Goal: Task Accomplishment & Management: Use online tool/utility

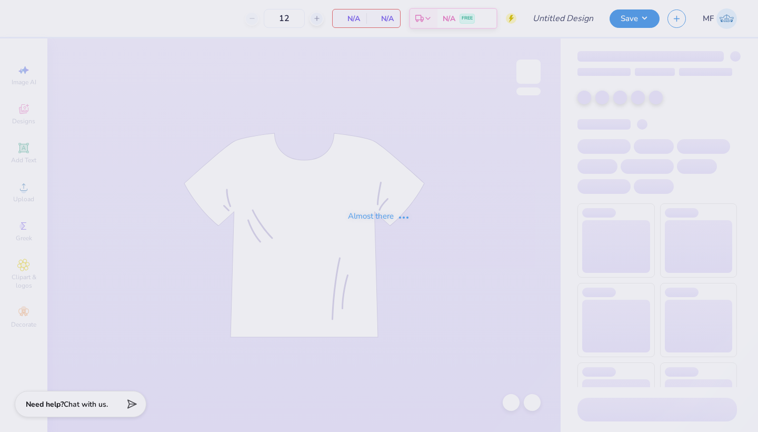
type input "Ivy League"
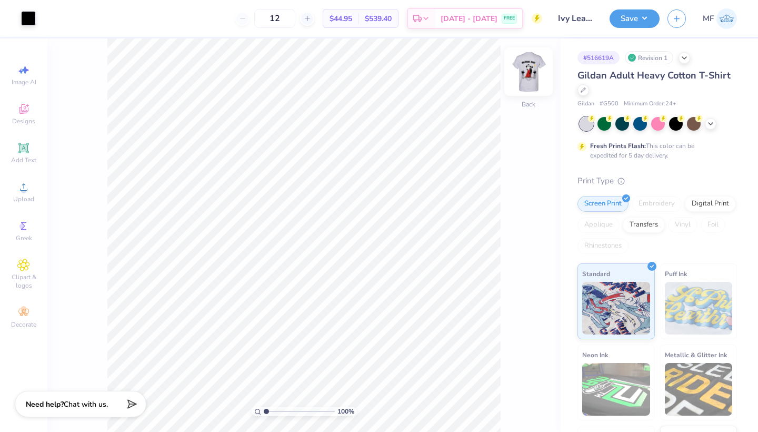
click at [529, 68] on img at bounding box center [529, 72] width 42 height 42
drag, startPoint x: 267, startPoint y: 411, endPoint x: 303, endPoint y: 415, distance: 36.5
click at [303, 415] on input "range" at bounding box center [299, 411] width 71 height 9
drag, startPoint x: 302, startPoint y: 412, endPoint x: 248, endPoint y: 406, distance: 55.2
click at [248, 406] on div "111 %" at bounding box center [303, 234] width 393 height 393
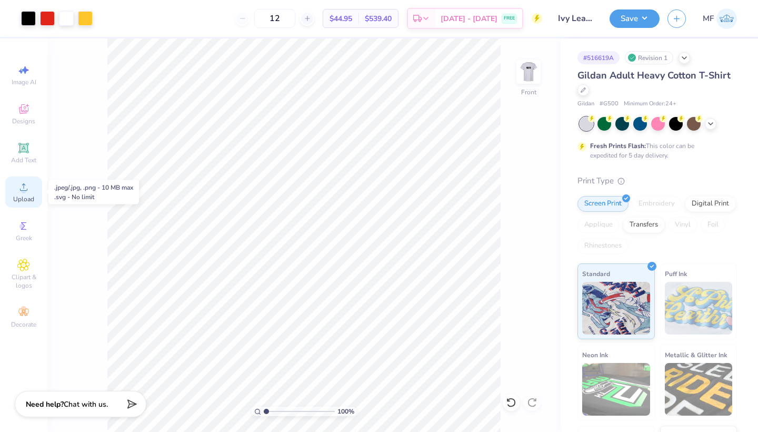
click at [29, 186] on icon at bounding box center [23, 187] width 13 height 13
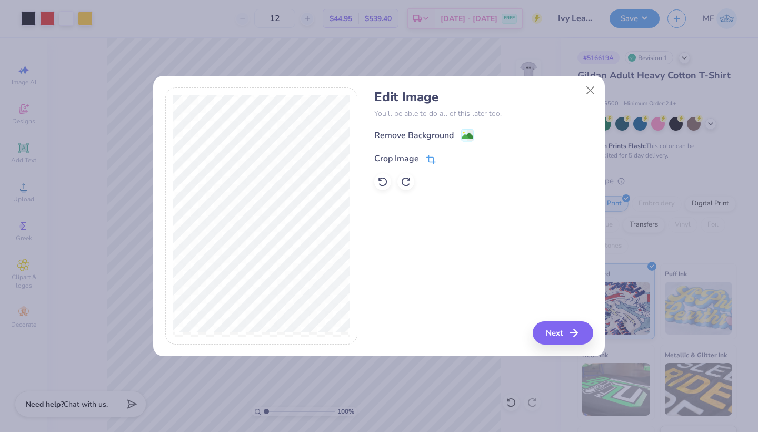
click at [397, 159] on div "Crop Image" at bounding box center [396, 158] width 45 height 13
click at [549, 334] on div "Edit Image You’ll be able to do all of this later too. Remove Background Crop I…" at bounding box center [483, 215] width 219 height 257
click at [448, 158] on icon at bounding box center [449, 157] width 6 height 6
click at [555, 331] on button "Next" at bounding box center [565, 332] width 61 height 23
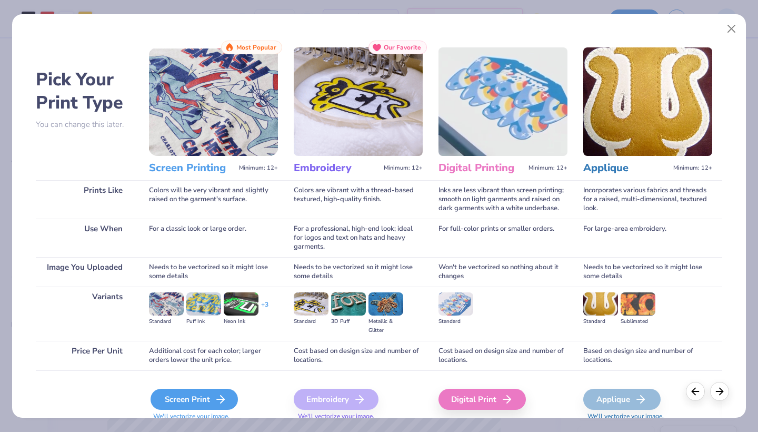
click at [216, 401] on icon at bounding box center [220, 399] width 13 height 13
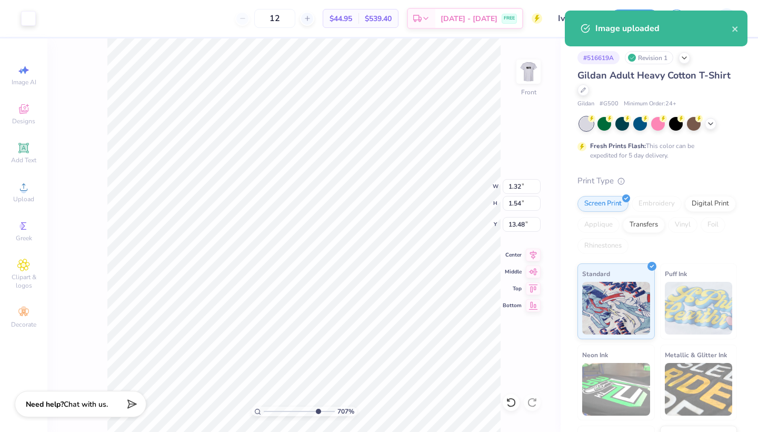
type input "8.26"
drag, startPoint x: 265, startPoint y: 410, endPoint x: 318, endPoint y: 425, distance: 54.6
click at [318, 425] on div "826 %" at bounding box center [303, 234] width 393 height 393
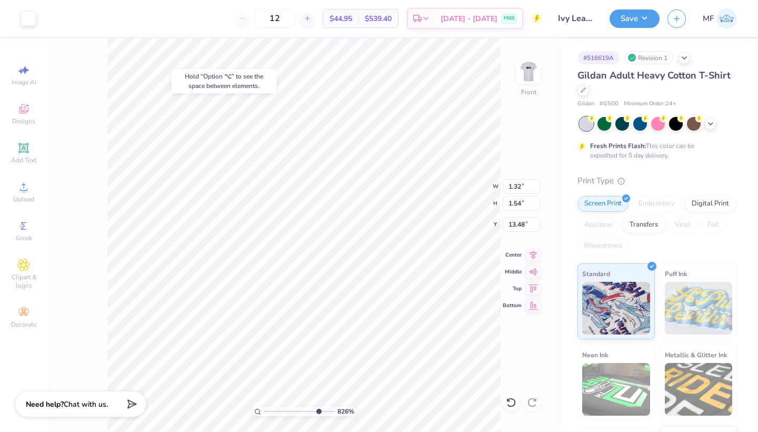
type input "11.44"
type input "4.74"
type input "3.38"
type input "9.32"
type input "1.32"
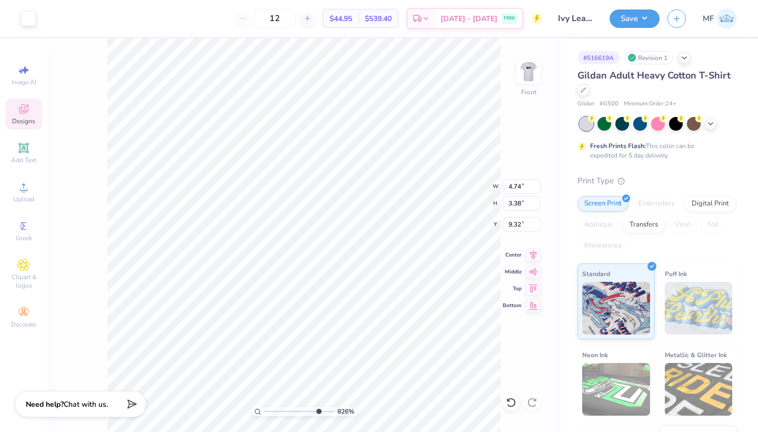
type input "1.54"
type input "11.44"
type input "0.42"
type input "0.49"
type input "9.82"
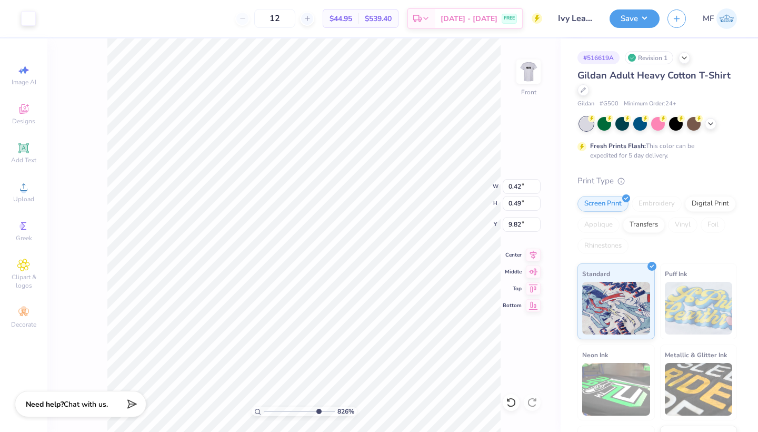
type input "0.12"
type input "0.14"
type input "10.17"
type input "0.18"
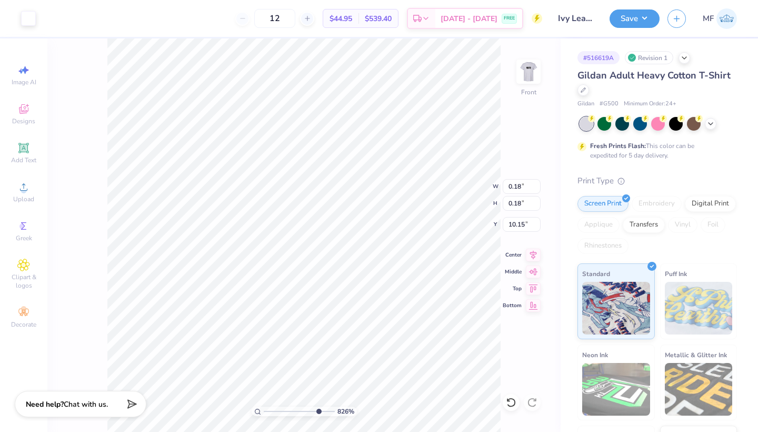
type input "9.85"
type input "4.74"
type input "3.38"
type input "9.32"
drag, startPoint x: 318, startPoint y: 411, endPoint x: 358, endPoint y: 419, distance: 40.3
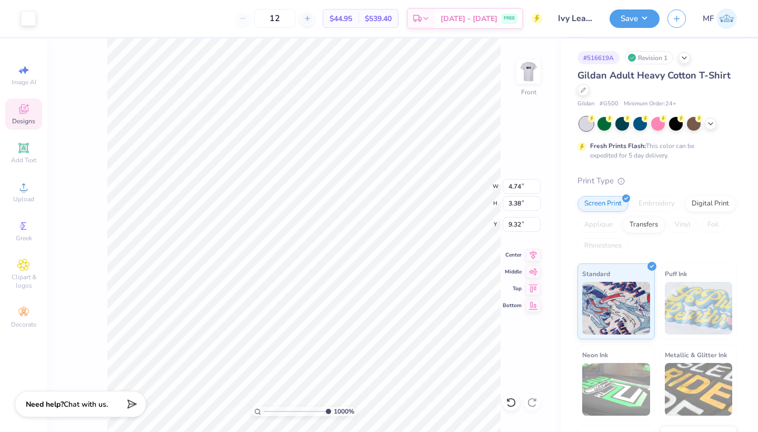
type input "10"
click at [358, 419] on div "1000 %" at bounding box center [303, 234] width 393 height 393
type input "0.18"
type input "9.85"
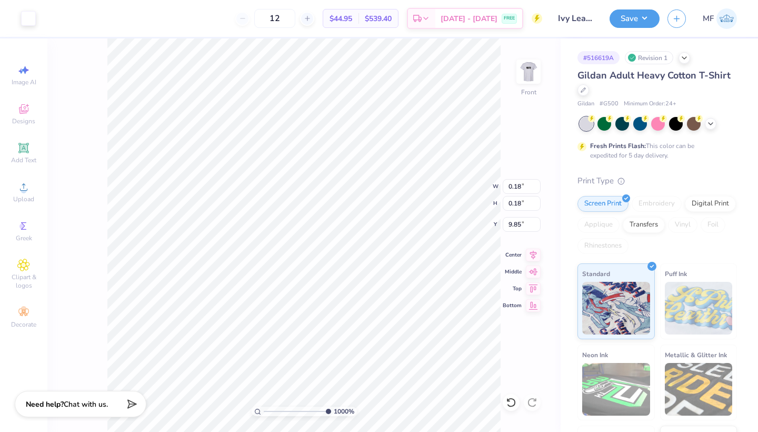
type input "0.17"
type input "9.63"
type input "4.74"
type input "3.38"
type input "9.32"
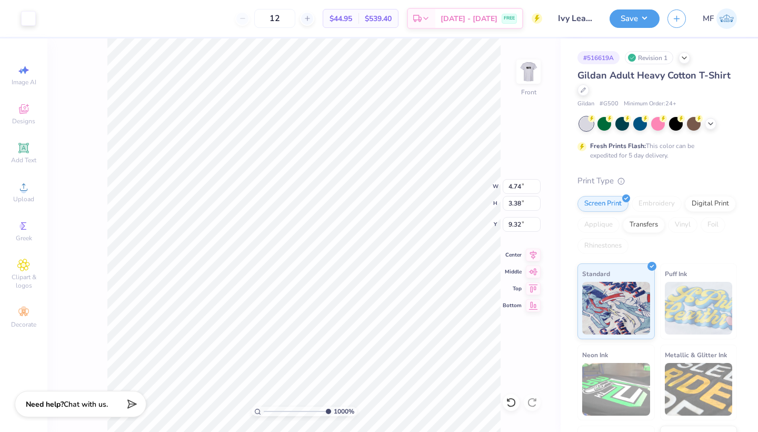
type input "0.18"
type input "0.17"
type input "9.56"
type input "0.13"
type input "0.15"
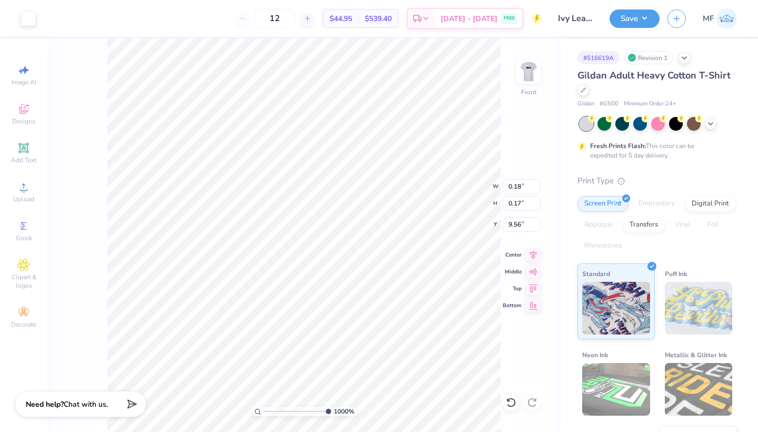
type input "9.58"
type input "0.09"
type input "0.10"
type input "9.61"
type input "0.18"
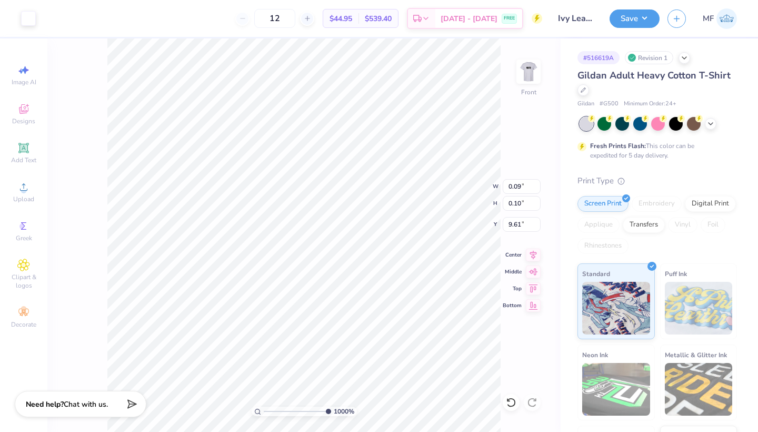
type input "0.17"
type input "9.71"
type input "0.08"
type input "0.07"
type input "9.57"
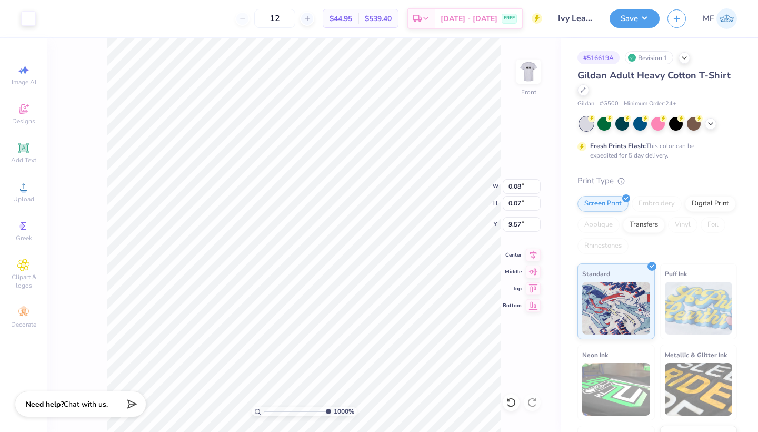
type input "0.11"
type input "0.10"
type input "9.55"
type input "4.74"
type input "3.38"
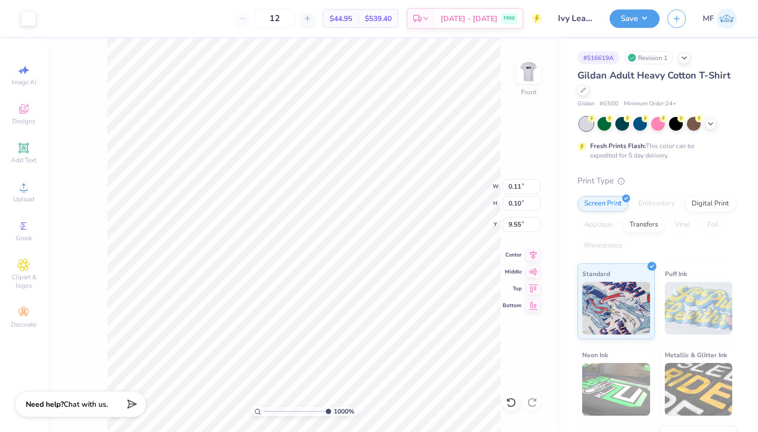
type input "9.32"
type input "0.18"
type input "0.17"
type input "9.66"
type input "0.12"
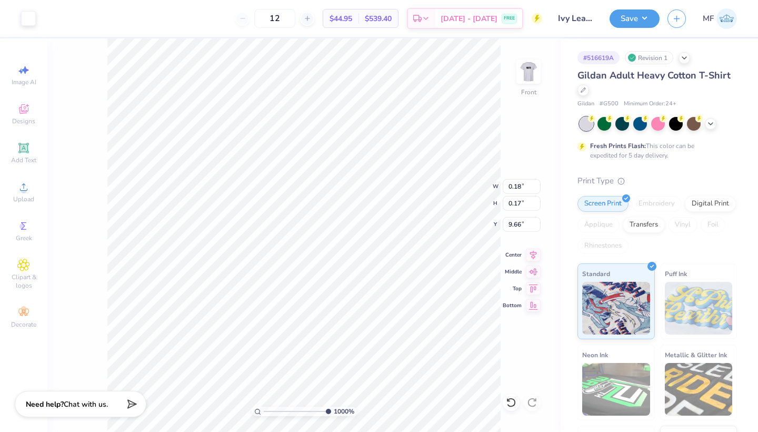
type input "0.12"
type input "9.68"
type input "0.11"
type input "0.10"
type input "9.69"
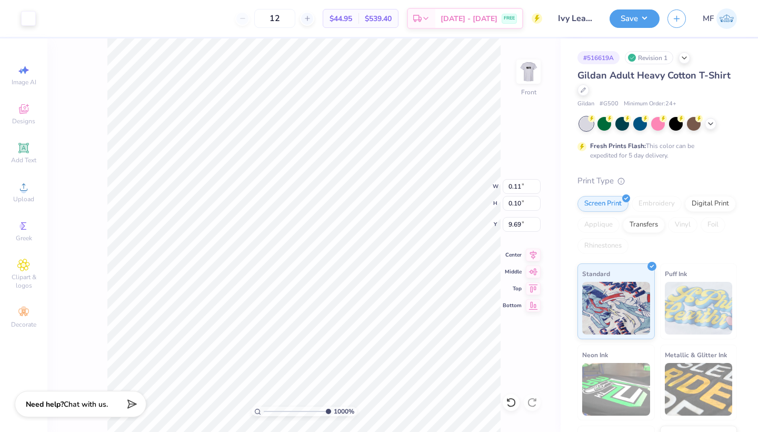
type input "0.10"
type input "0.09"
type input "9.71"
type input "0.08"
type input "0.07"
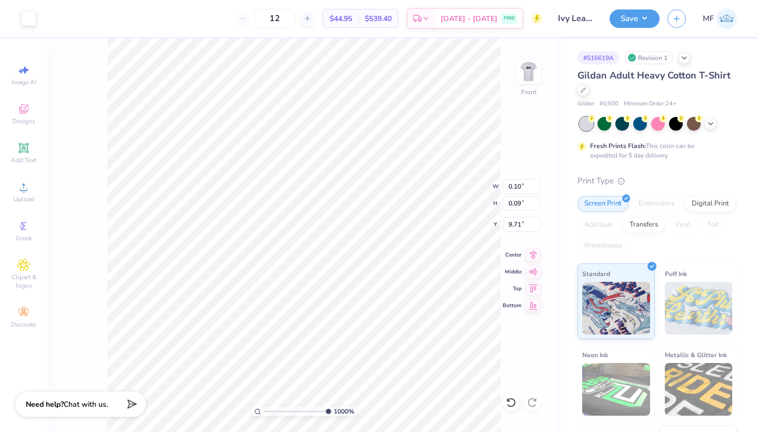
type input "9.73"
type input "6.21"
type input "10.51"
type input "8.32"
type input "0.18"
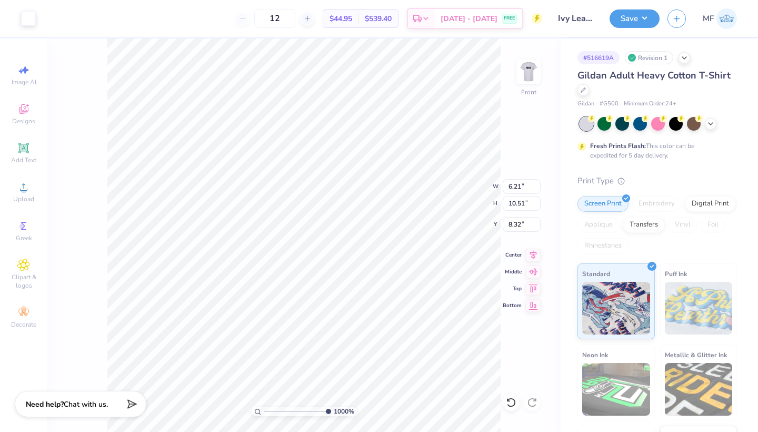
type input "0.17"
type input "9.15"
type input "0.38"
type input "0.37"
type input "9.04"
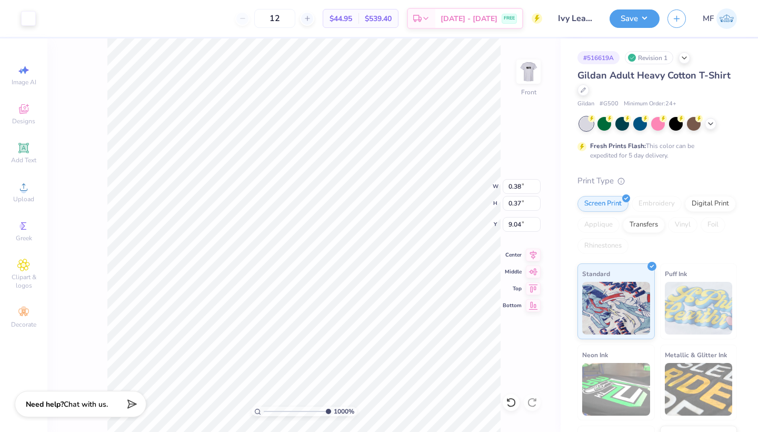
type input "0.41"
type input "0.40"
type input "9.01"
type input "4.21"
type input "7.64"
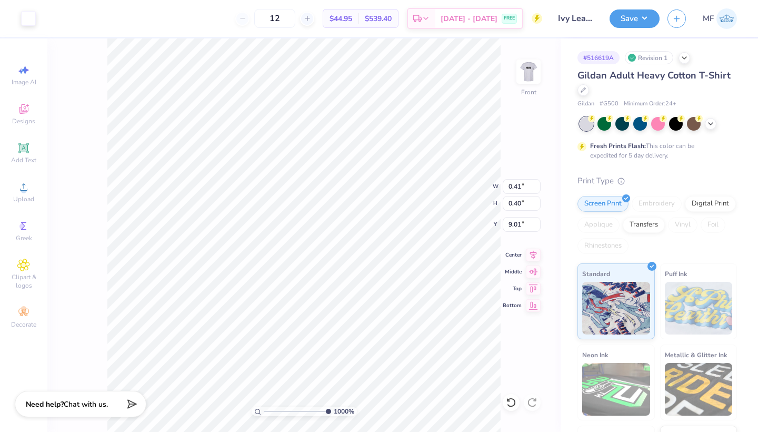
type input "8.51"
type input "0.18"
type input "0.17"
type input "9.59"
type input "0.21"
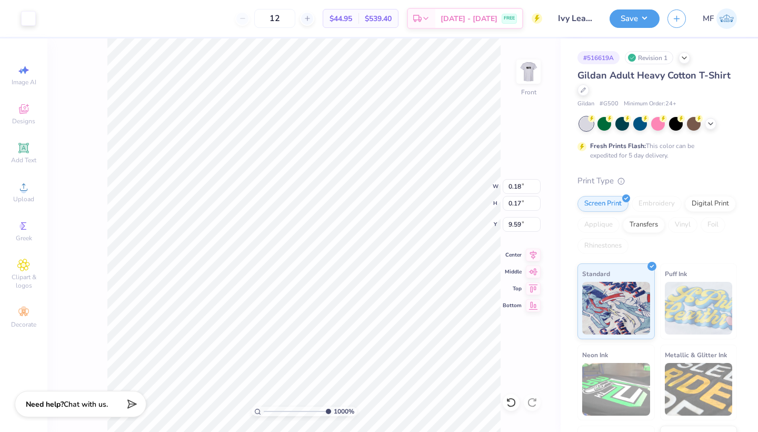
type input "0.20"
type input "9.57"
type input "0.41"
type input "0.40"
type input "9.01"
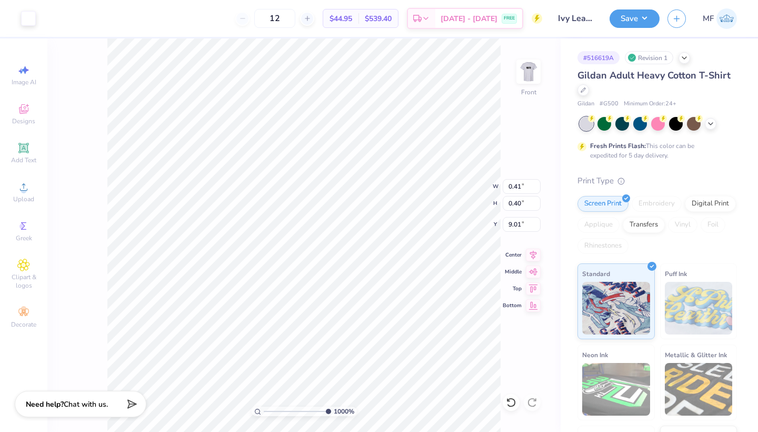
type input "0.18"
type input "0.17"
type input "9.73"
type input "4.21"
type input "7.64"
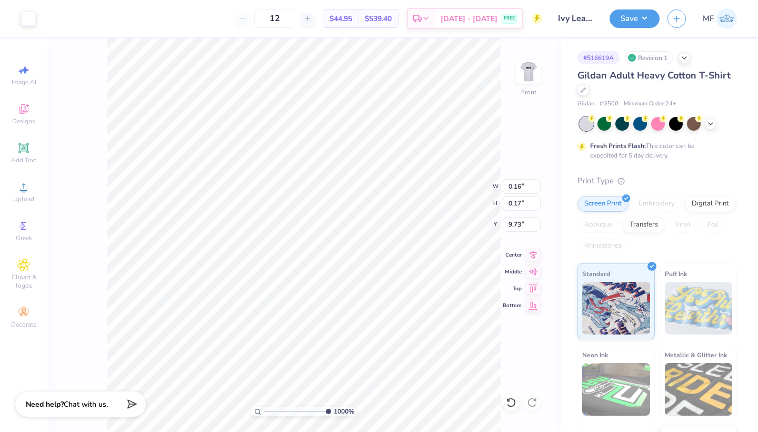
type input "8.51"
type input "0.18"
type input "0.17"
type input "9.12"
type input "0.17"
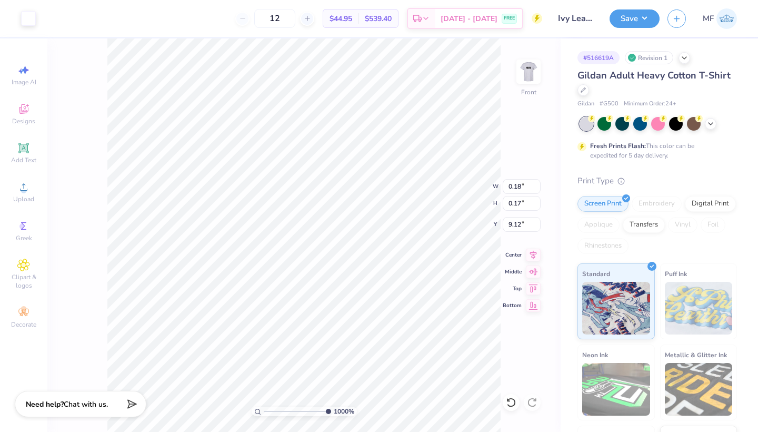
type input "9.13"
type input "0.19"
type input "0.41"
type input "0.40"
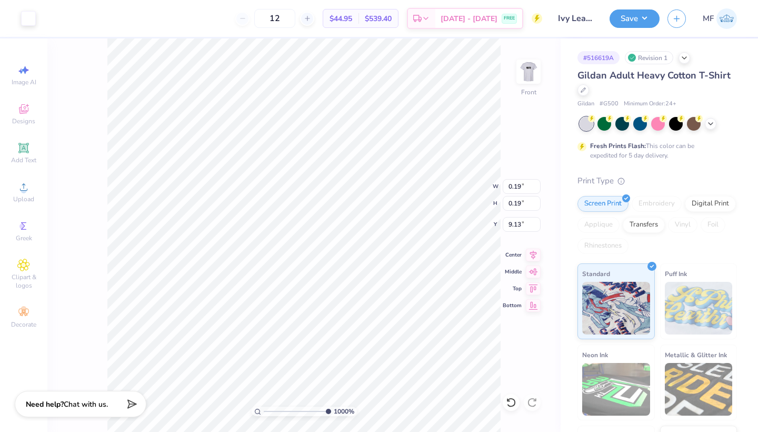
type input "9.01"
type input "0.18"
type input "0.17"
type input "9.86"
type input "0.03"
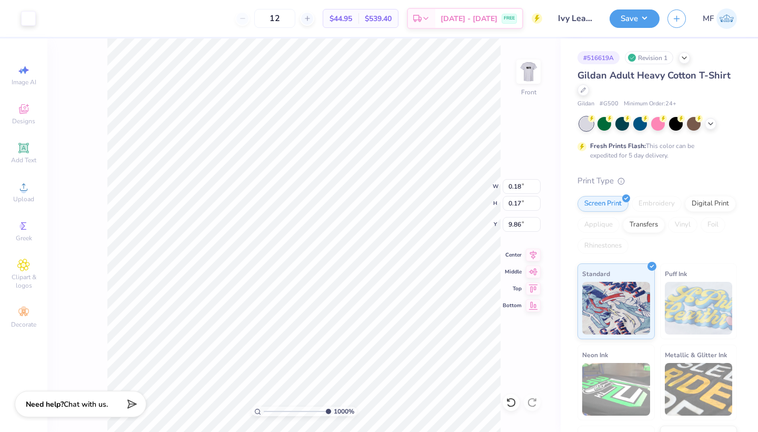
type input "0.03"
type input "10.01"
type input "4.74"
type input "3.38"
click at [508, 402] on icon at bounding box center [511, 402] width 11 height 11
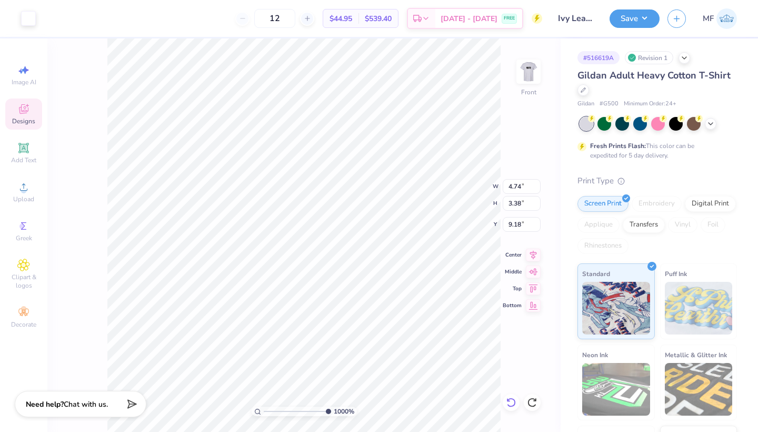
type input "9.32"
type input "0.18"
type input "0.17"
type input "9.86"
type input "4.74"
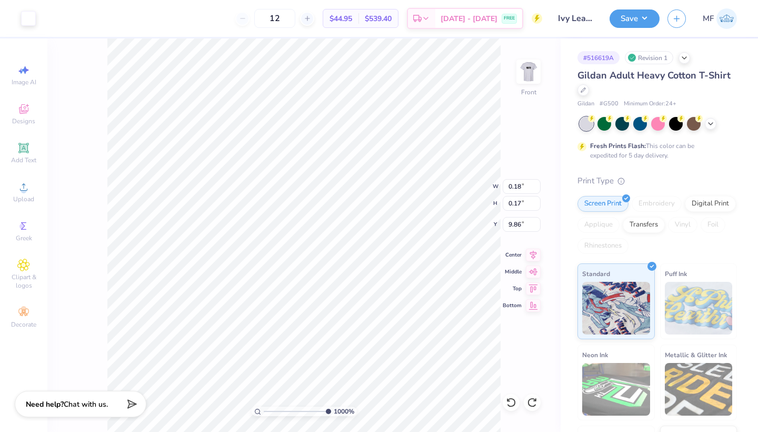
type input "3.38"
type input "9.32"
type input "0.41"
type input "0.40"
type input "9.01"
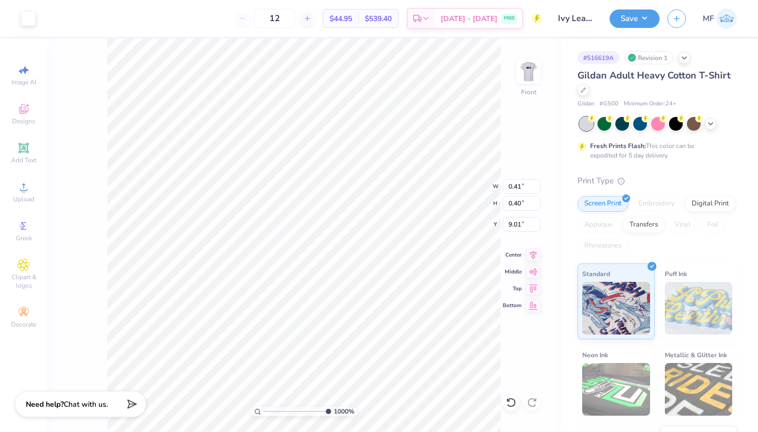
type input "0.18"
type input "0.17"
type input "9.23"
type input "0.16"
type input "0.15"
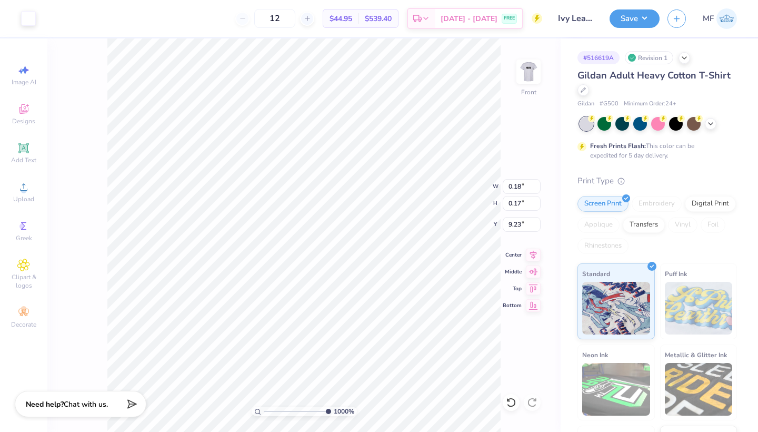
type input "9.26"
type input "0.03"
type input "9.31"
type input "4.21"
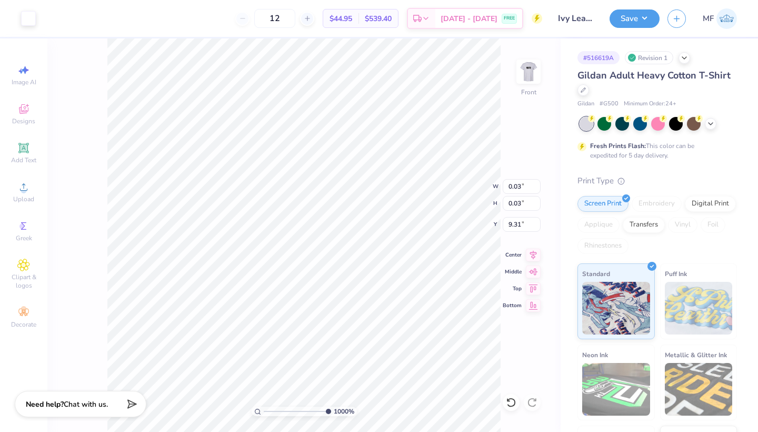
type input "7.64"
type input "8.51"
type input "0.03"
type input "9.31"
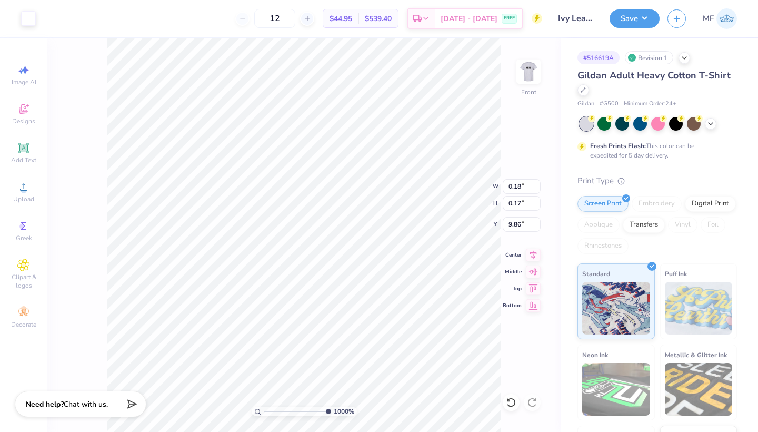
type input "9.46"
type input "0.17"
type input "0.16"
type input "4.21"
type input "7.64"
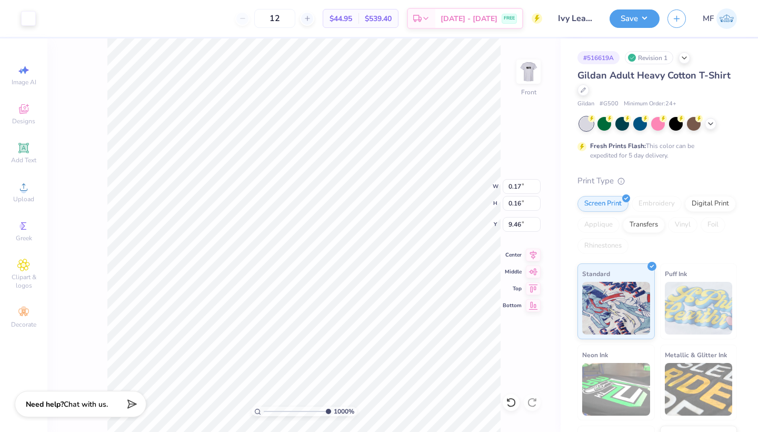
type input "8.51"
drag, startPoint x: 323, startPoint y: 411, endPoint x: 268, endPoint y: 400, distance: 56.9
click at [268, 400] on div "111 %" at bounding box center [303, 234] width 393 height 393
type input "7.74"
drag, startPoint x: 268, startPoint y: 410, endPoint x: 314, endPoint y: 408, distance: 46.4
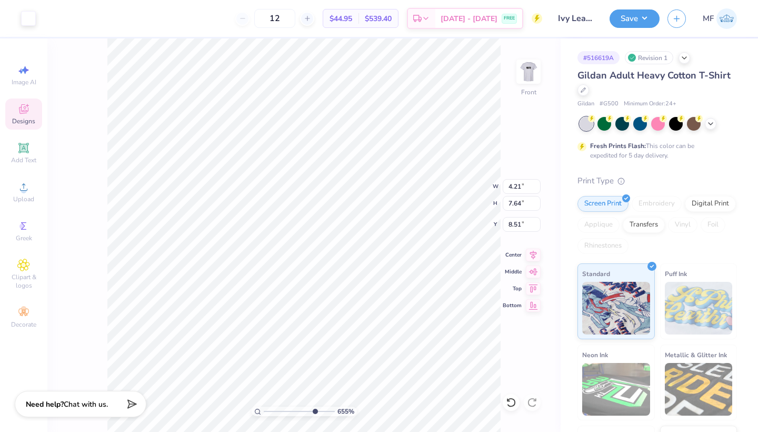
click at [314, 408] on input "range" at bounding box center [299, 411] width 71 height 9
click at [642, 24] on button "Save" at bounding box center [635, 17] width 50 height 18
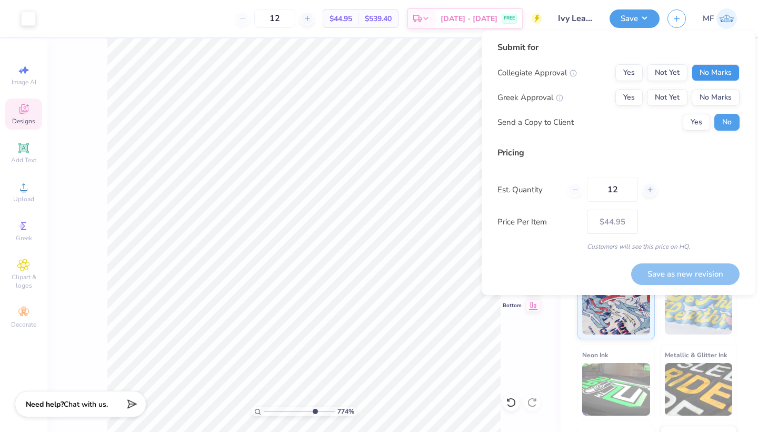
click at [724, 67] on button "No Marks" at bounding box center [716, 72] width 48 height 17
click at [627, 99] on button "Yes" at bounding box center [629, 97] width 27 height 17
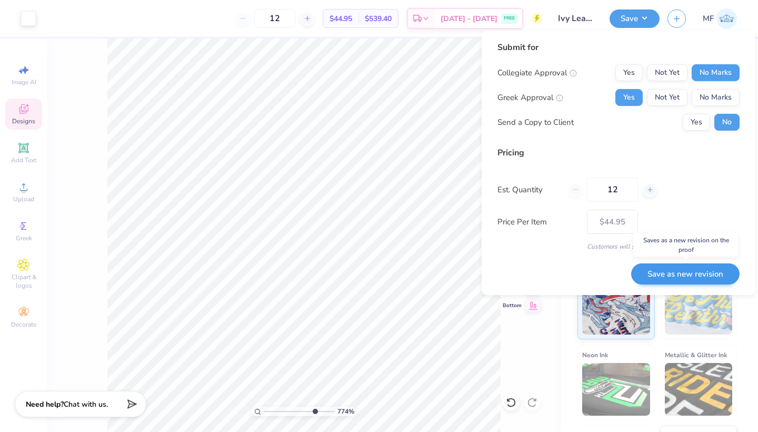
click at [686, 274] on button "Save as new revision" at bounding box center [686, 274] width 109 height 22
type input "$53.31"
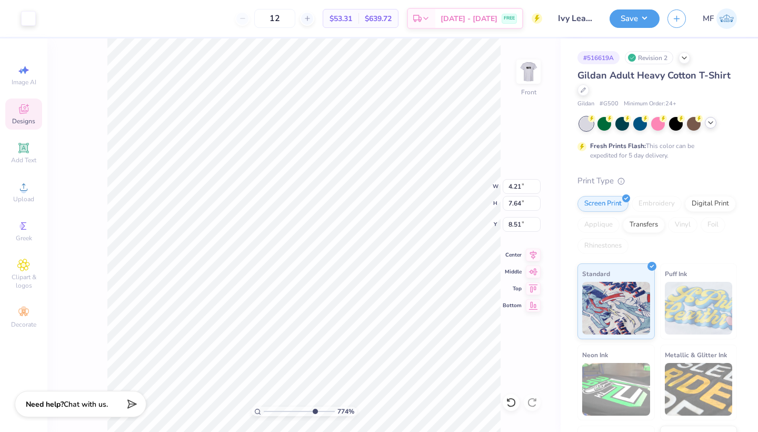
click at [713, 125] on icon at bounding box center [711, 123] width 8 height 8
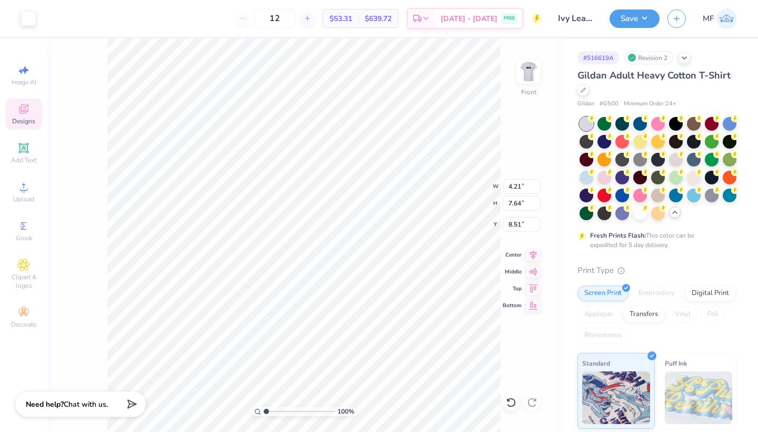
drag, startPoint x: 314, startPoint y: 410, endPoint x: 258, endPoint y: 397, distance: 58.0
type input "1"
click at [258, 397] on div "100 %" at bounding box center [303, 234] width 393 height 393
click at [644, 211] on div at bounding box center [641, 212] width 14 height 14
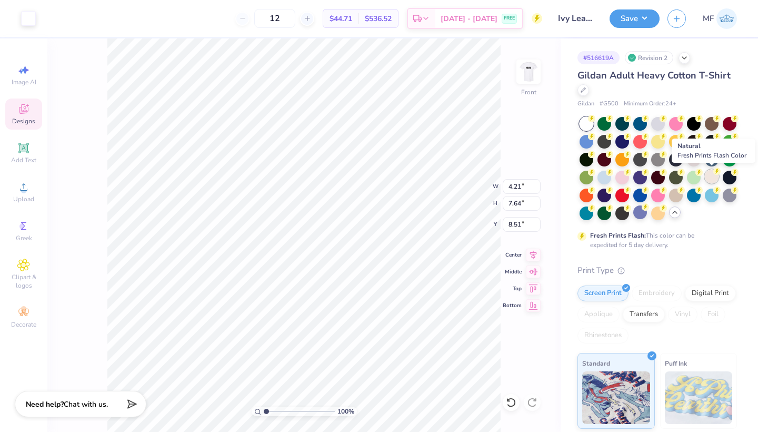
click at [710, 175] on div at bounding box center [712, 177] width 14 height 14
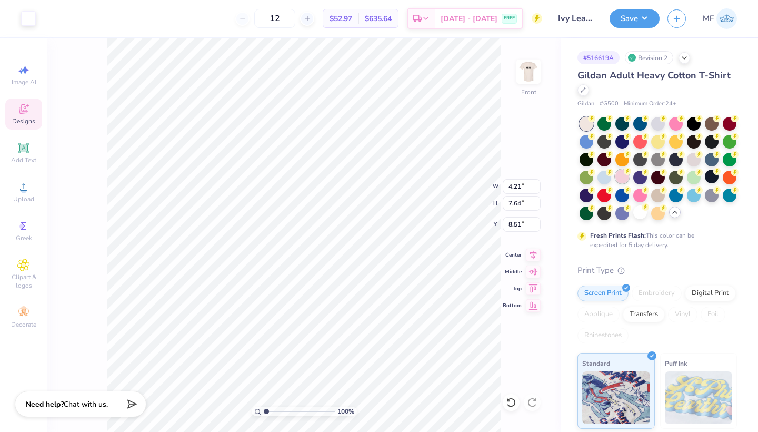
click at [626, 174] on div at bounding box center [623, 177] width 14 height 14
click at [724, 120] on div at bounding box center [730, 123] width 14 height 14
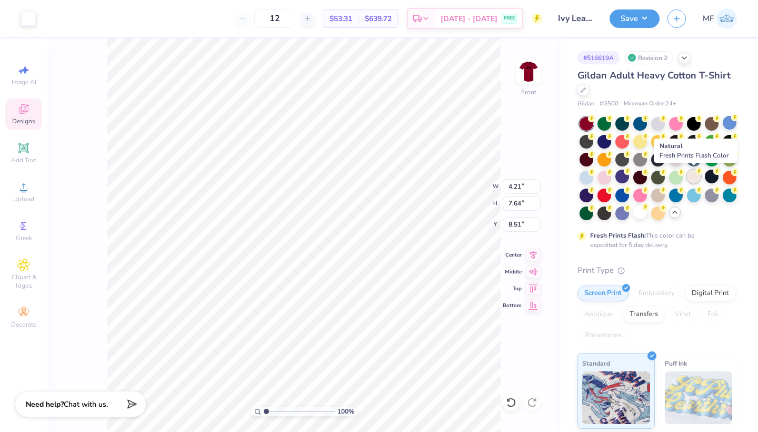
click at [694, 179] on div at bounding box center [694, 177] width 14 height 14
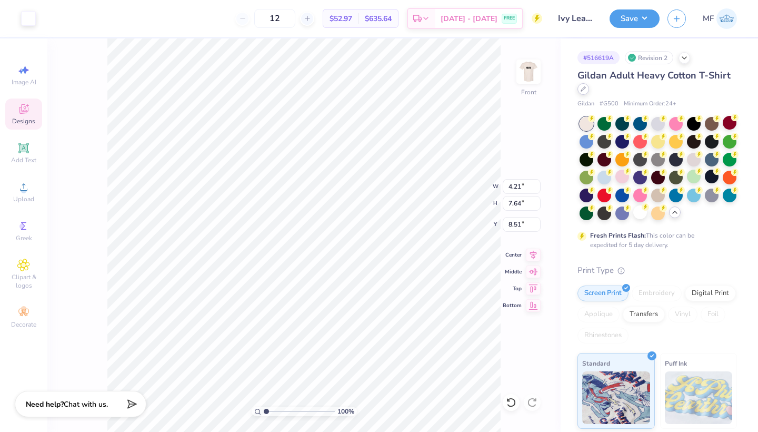
click at [584, 87] on icon at bounding box center [583, 88] width 5 height 5
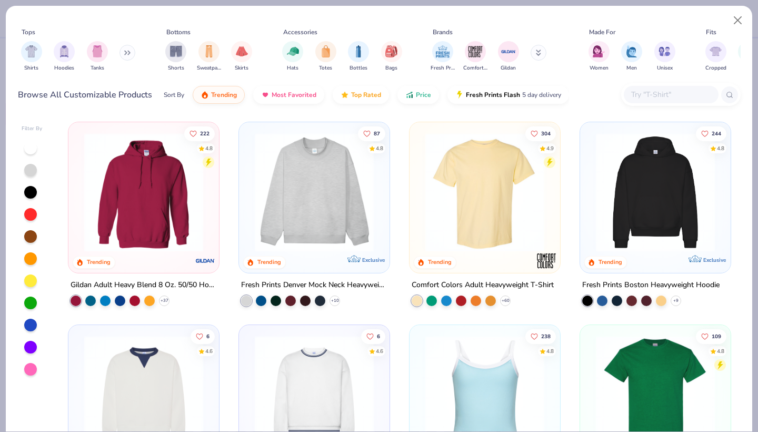
click at [139, 201] on img at bounding box center [144, 192] width 130 height 119
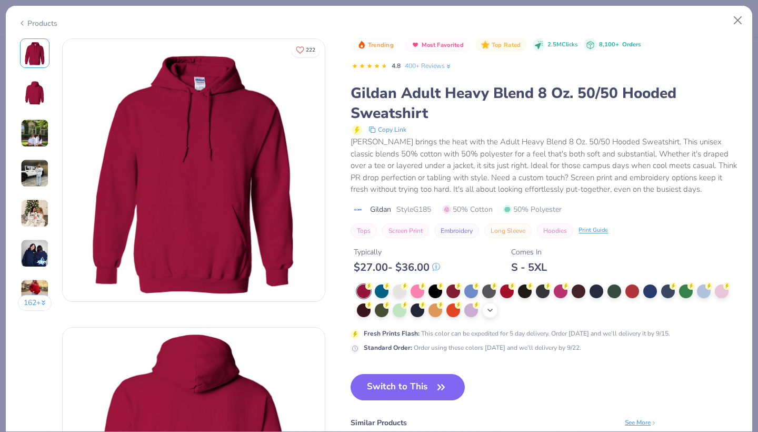
click at [493, 306] on icon at bounding box center [490, 310] width 8 height 8
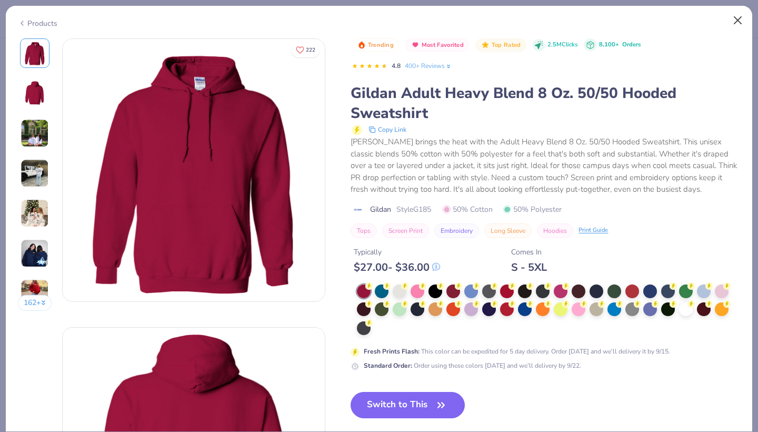
click at [739, 20] on button "Close" at bounding box center [738, 21] width 20 height 20
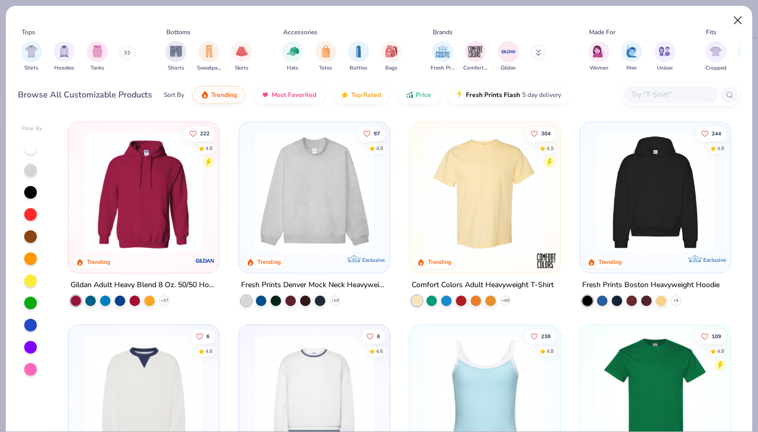
click at [737, 17] on button "Close" at bounding box center [738, 21] width 20 height 20
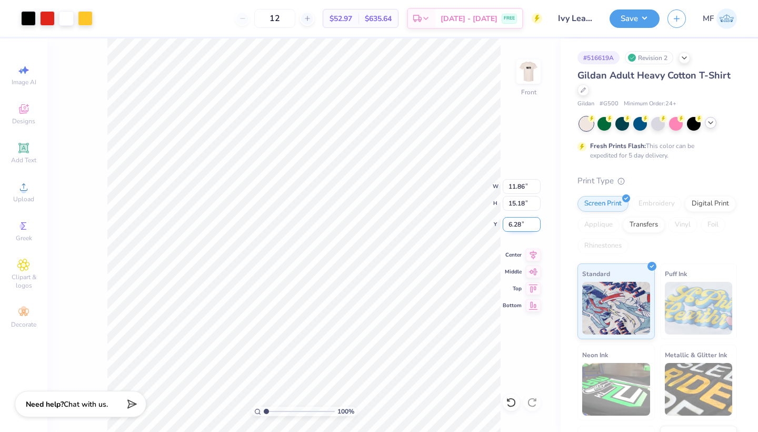
click at [537, 221] on input "6.28" at bounding box center [522, 224] width 38 height 15
click at [537, 221] on input "6.29" at bounding box center [522, 224] width 38 height 15
click at [537, 221] on input "6.3" at bounding box center [522, 224] width 38 height 15
click at [537, 221] on input "6.31" at bounding box center [522, 224] width 38 height 15
click at [537, 221] on input "6.32" at bounding box center [522, 224] width 38 height 15
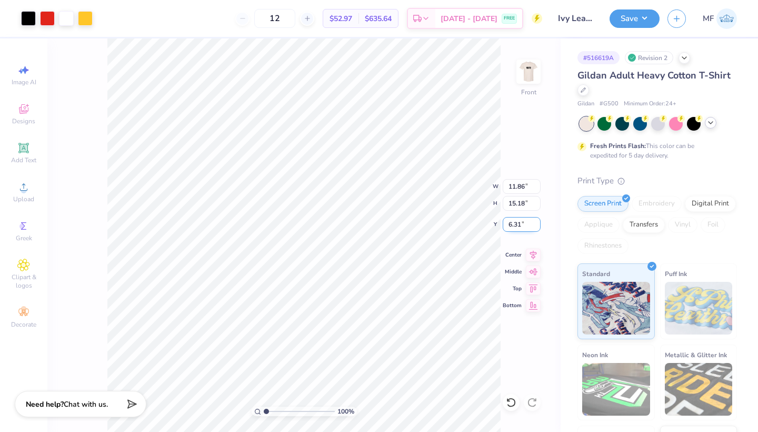
click at [537, 224] on input "6.31" at bounding box center [522, 224] width 38 height 15
click at [537, 224] on input "6.3" at bounding box center [522, 224] width 38 height 15
click at [537, 224] on input "6.29" at bounding box center [522, 224] width 38 height 15
click at [537, 224] on input "6.28" at bounding box center [522, 224] width 38 height 15
click at [537, 224] on input "6.27" at bounding box center [522, 224] width 38 height 15
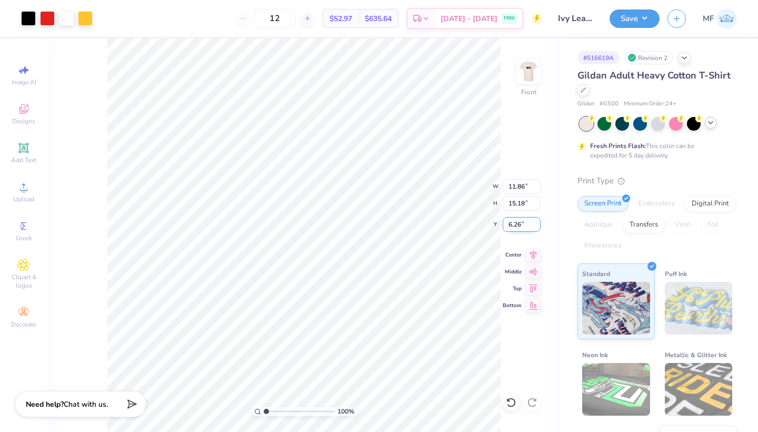
click at [537, 224] on input "6.26" at bounding box center [522, 224] width 38 height 15
click at [537, 224] on input "6.25" at bounding box center [522, 224] width 38 height 15
click at [537, 224] on input "6.24" at bounding box center [522, 224] width 38 height 15
click at [537, 224] on input "6.23" at bounding box center [522, 224] width 38 height 15
click at [537, 224] on input "6.22" at bounding box center [522, 224] width 38 height 15
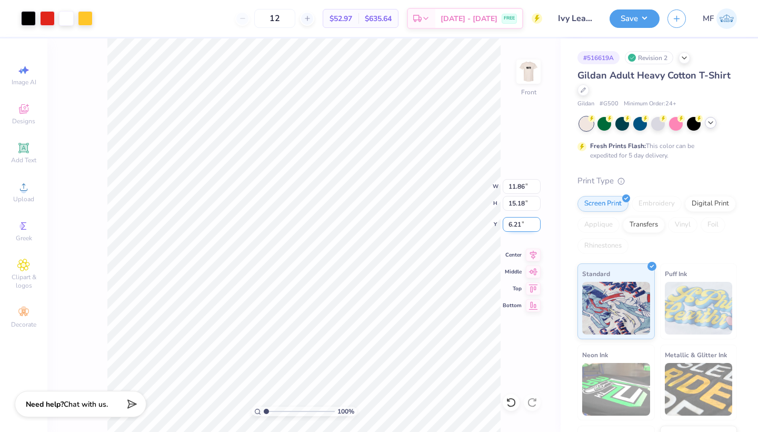
click at [537, 224] on input "6.21" at bounding box center [522, 224] width 38 height 15
click at [537, 224] on input "6.2" at bounding box center [522, 224] width 38 height 15
click at [537, 224] on input "6.19" at bounding box center [522, 224] width 38 height 15
click at [537, 224] on input "6.18" at bounding box center [522, 224] width 38 height 15
click at [537, 224] on input "6.17" at bounding box center [522, 224] width 38 height 15
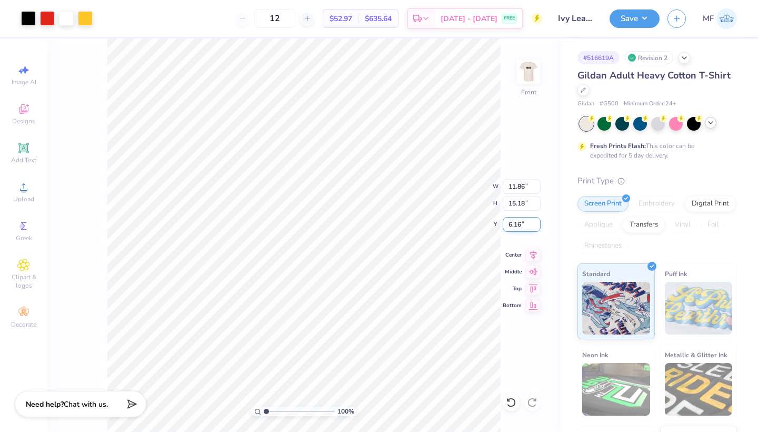
click at [537, 224] on input "6.16" at bounding box center [522, 224] width 38 height 15
click at [537, 224] on input "6.15" at bounding box center [522, 224] width 38 height 15
click at [537, 224] on input "6.14" at bounding box center [522, 224] width 38 height 15
click at [537, 224] on input "6.13" at bounding box center [522, 224] width 38 height 15
click at [537, 224] on input "6.12" at bounding box center [522, 224] width 38 height 15
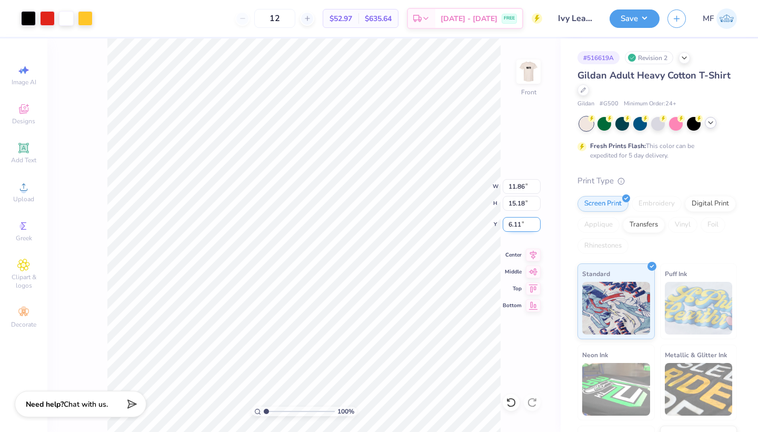
click at [537, 224] on input "6.11" at bounding box center [522, 224] width 38 height 15
click at [537, 224] on input "6.1" at bounding box center [522, 224] width 38 height 15
click at [537, 224] on input "6.09" at bounding box center [522, 224] width 38 height 15
click at [537, 224] on input "6.08" at bounding box center [522, 224] width 38 height 15
click at [537, 224] on input "6.07" at bounding box center [522, 224] width 38 height 15
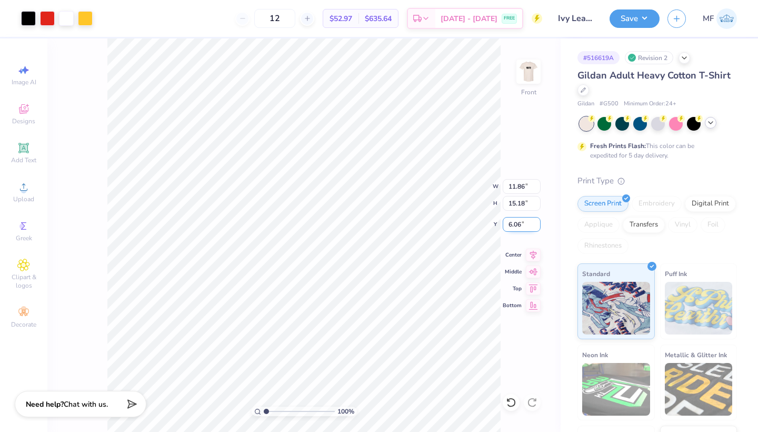
click at [537, 224] on input "6.06" at bounding box center [522, 224] width 38 height 15
click at [537, 224] on input "6.05" at bounding box center [522, 224] width 38 height 15
click at [537, 224] on input "6.04" at bounding box center [522, 224] width 38 height 15
click at [537, 224] on input "6.03" at bounding box center [522, 224] width 38 height 15
click at [537, 224] on input "6.02" at bounding box center [522, 224] width 38 height 15
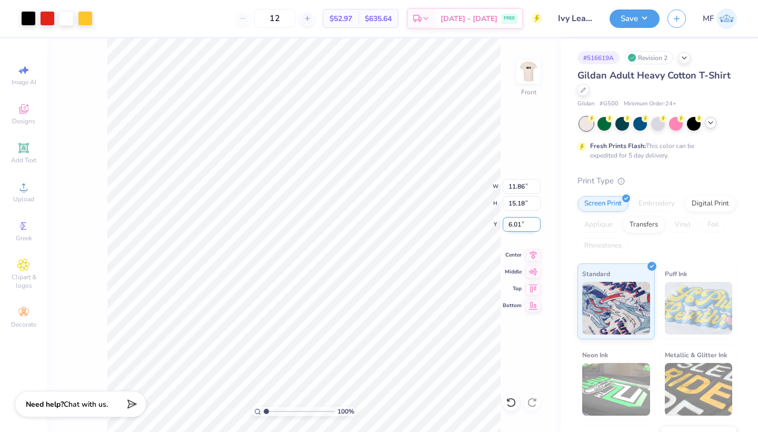
click at [537, 224] on input "6.01" at bounding box center [522, 224] width 38 height 15
click at [537, 224] on input "6" at bounding box center [522, 224] width 38 height 15
type input "6.00"
click at [453, 198] on div "100 % Front W 11.86 11.86 " H 15.18 15.18 " Y 6.00 6.00 " Center Middle Top Bot…" at bounding box center [304, 234] width 514 height 393
click at [540, 68] on img at bounding box center [529, 72] width 42 height 42
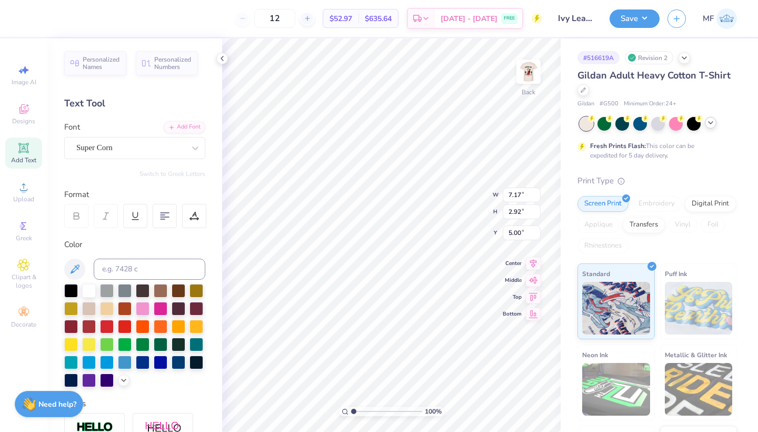
type input "3.00"
click at [653, 15] on button "Save" at bounding box center [635, 17] width 50 height 18
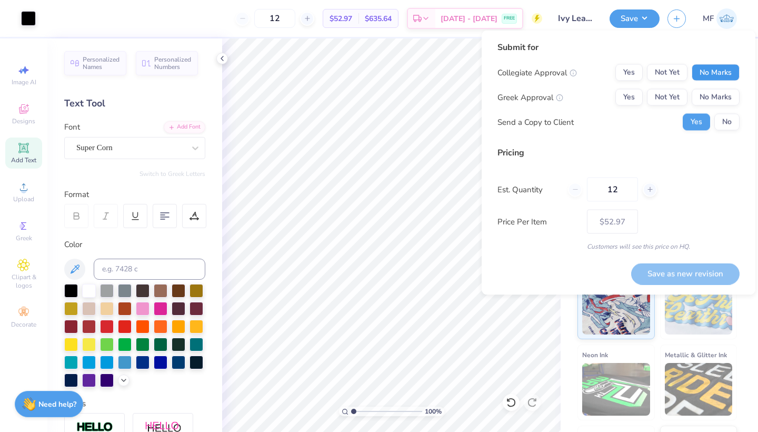
click at [730, 71] on button "No Marks" at bounding box center [716, 72] width 48 height 17
click at [632, 97] on button "Yes" at bounding box center [629, 97] width 27 height 17
click at [674, 275] on button "Save as new revision" at bounding box center [686, 274] width 109 height 22
type input "$52.97"
click at [648, 192] on icon at bounding box center [650, 189] width 7 height 7
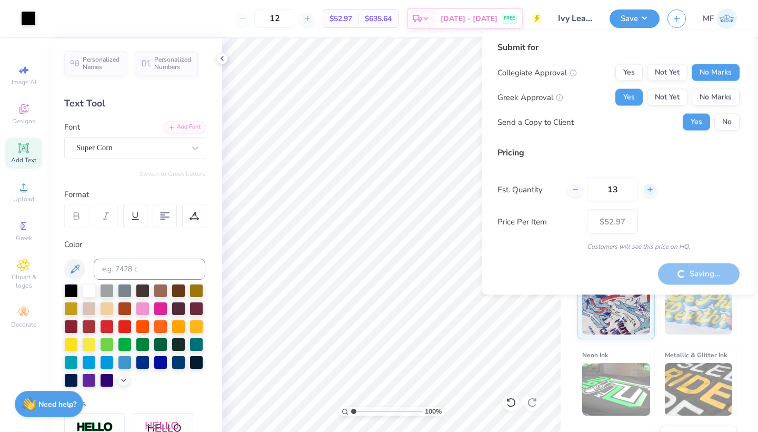
click at [648, 192] on icon at bounding box center [650, 189] width 7 height 7
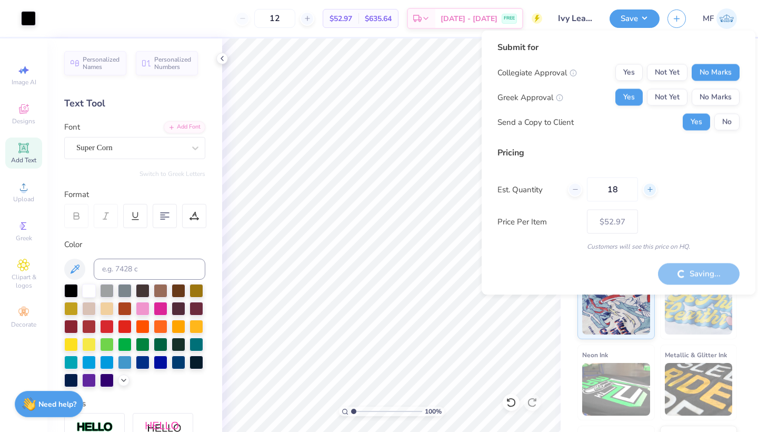
click at [648, 192] on icon at bounding box center [650, 189] width 7 height 7
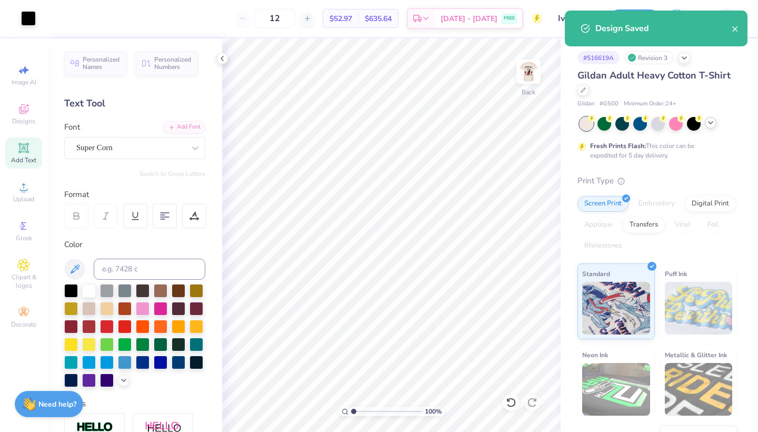
type input "19"
click at [648, 192] on icon at bounding box center [650, 189] width 7 height 7
click at [648, 192] on div "Print Type Screen Print Embroidery Digital Print Applique Transfers Vinyl Foil …" at bounding box center [658, 338] width 160 height 327
click at [660, 184] on div "Print Type" at bounding box center [658, 181] width 160 height 12
click at [656, 120] on div at bounding box center [659, 123] width 14 height 14
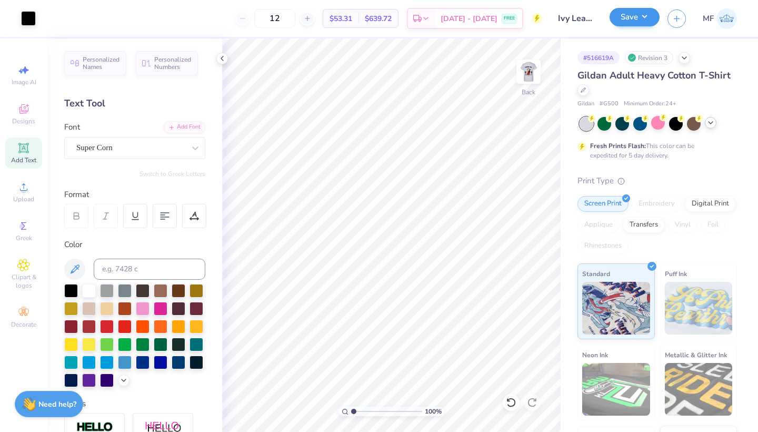
click at [645, 21] on button "Save" at bounding box center [635, 17] width 50 height 18
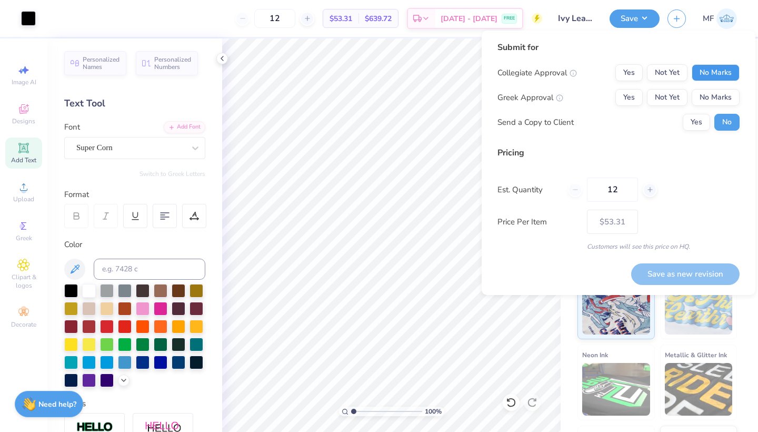
click at [707, 74] on button "No Marks" at bounding box center [716, 72] width 48 height 17
click at [626, 95] on button "Yes" at bounding box center [629, 97] width 27 height 17
click at [666, 269] on button "Save as new revision" at bounding box center [686, 274] width 109 height 22
type input "$53.31"
click at [314, 17] on div at bounding box center [307, 19] width 14 height 14
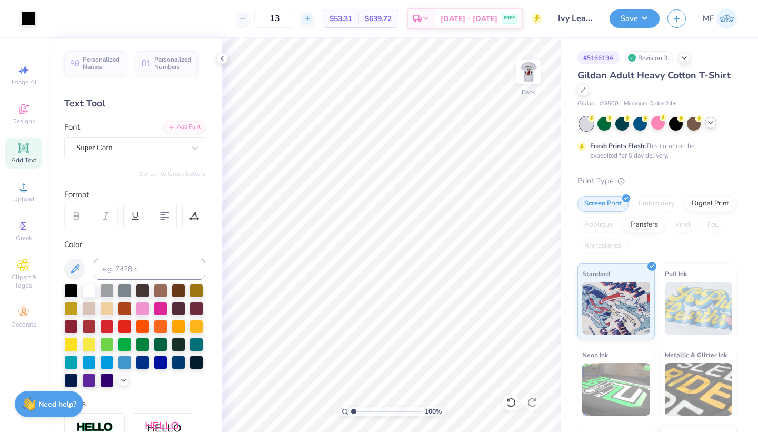
click at [314, 17] on div at bounding box center [307, 19] width 14 height 14
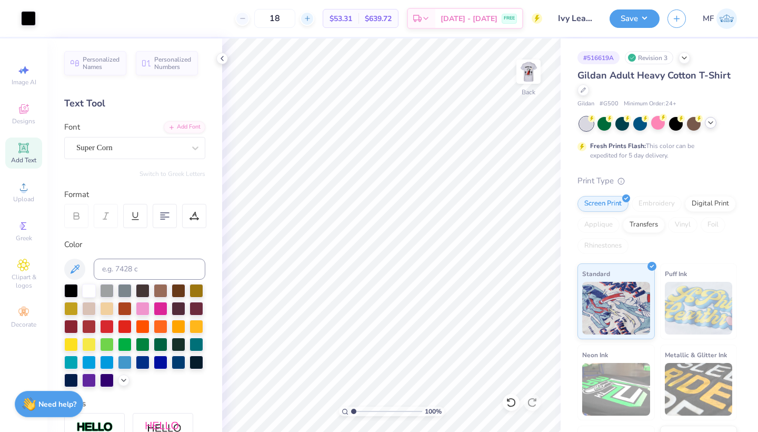
click at [314, 17] on div at bounding box center [307, 19] width 14 height 14
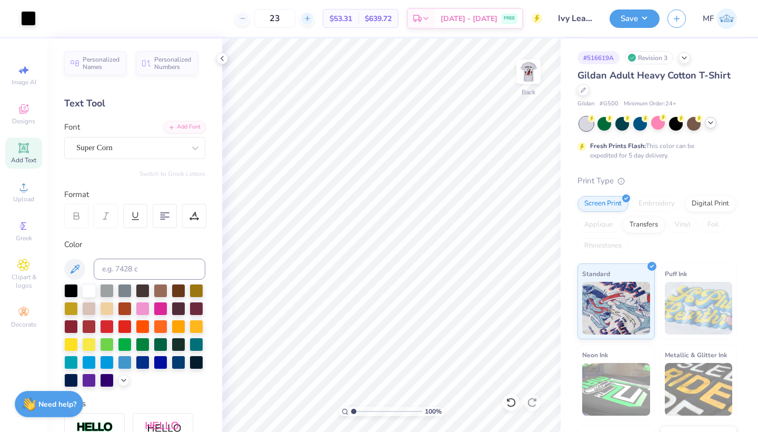
click at [314, 17] on div at bounding box center [307, 19] width 14 height 14
type input "24"
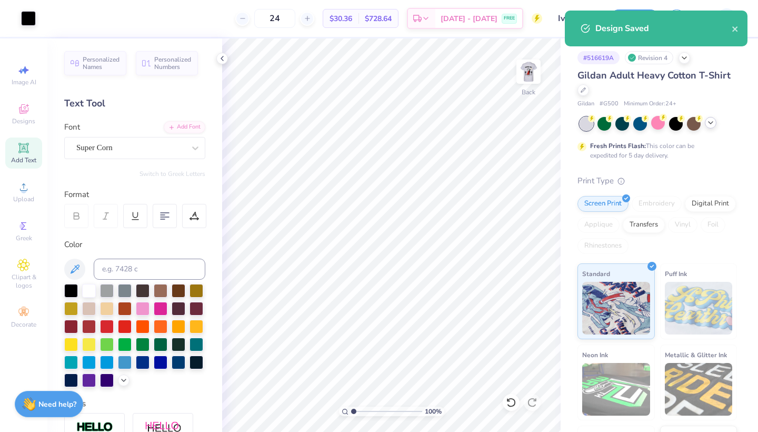
click at [713, 121] on icon at bounding box center [711, 123] width 8 height 8
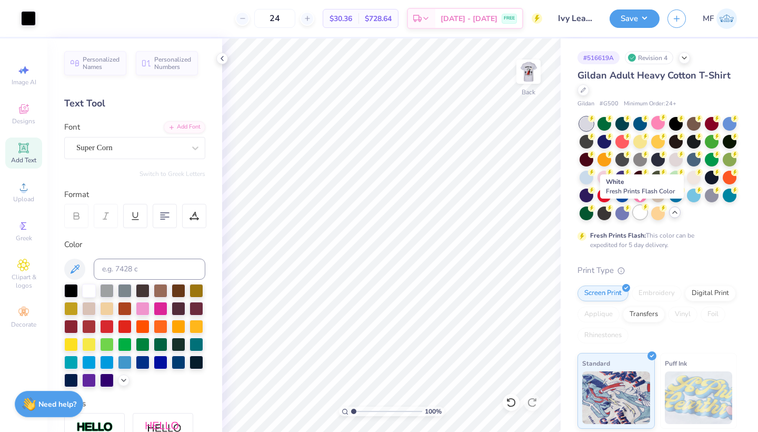
click at [638, 212] on div at bounding box center [641, 212] width 14 height 14
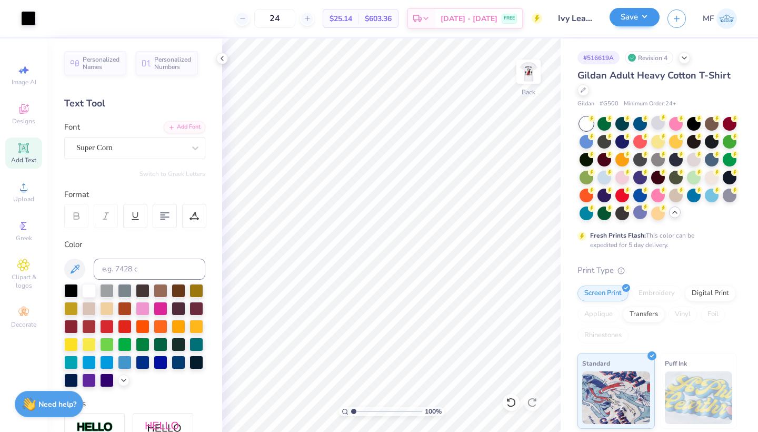
click at [629, 14] on button "Save" at bounding box center [635, 17] width 50 height 18
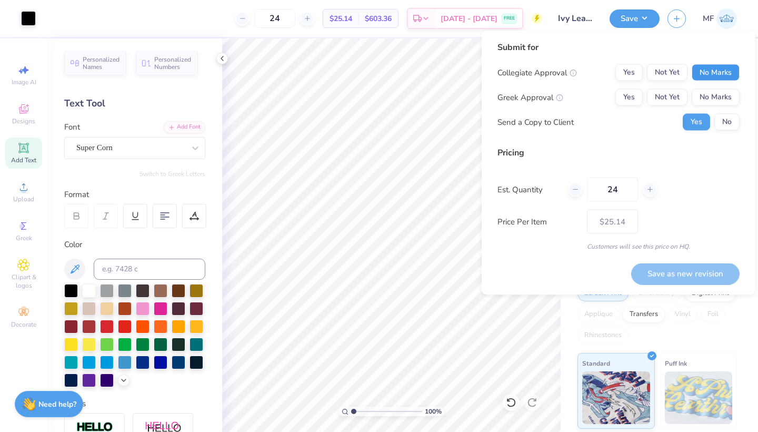
click at [705, 76] on button "No Marks" at bounding box center [716, 72] width 48 height 17
click at [627, 96] on button "Yes" at bounding box center [629, 97] width 27 height 17
click at [667, 260] on div "Save as new revision" at bounding box center [686, 267] width 109 height 33
click at [667, 272] on button "Save as new revision" at bounding box center [686, 274] width 109 height 22
type input "$25.14"
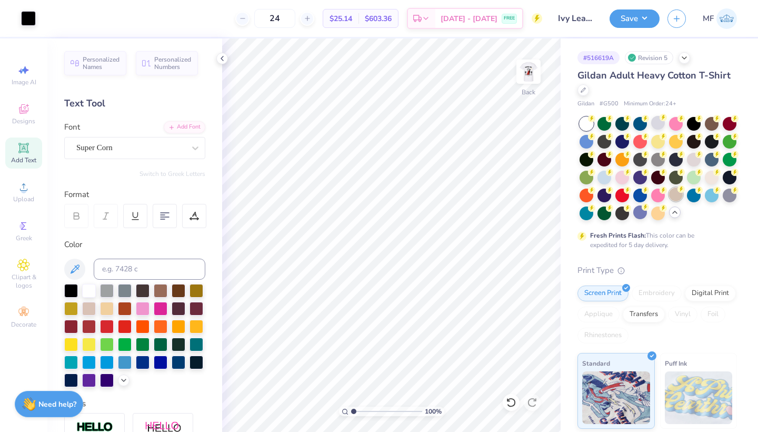
click at [674, 194] on div at bounding box center [676, 195] width 14 height 14
click at [639, 19] on button "Save" at bounding box center [635, 17] width 50 height 18
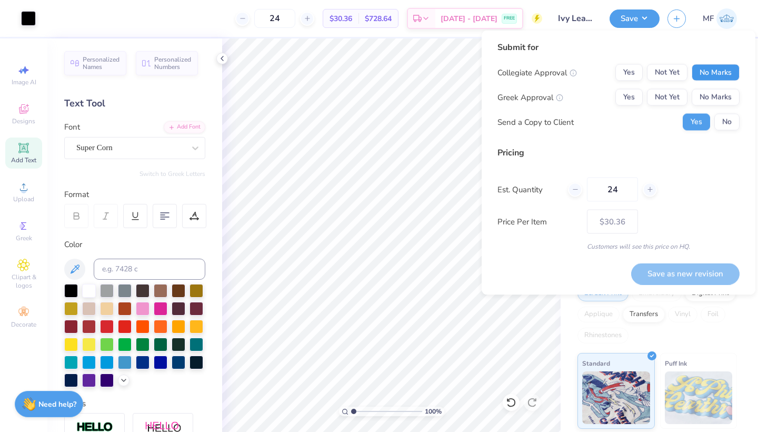
click at [705, 68] on button "No Marks" at bounding box center [716, 72] width 48 height 17
click at [630, 93] on button "Yes" at bounding box center [629, 97] width 27 height 17
click at [661, 273] on button "Save as new revision" at bounding box center [686, 274] width 109 height 22
type input "$30.36"
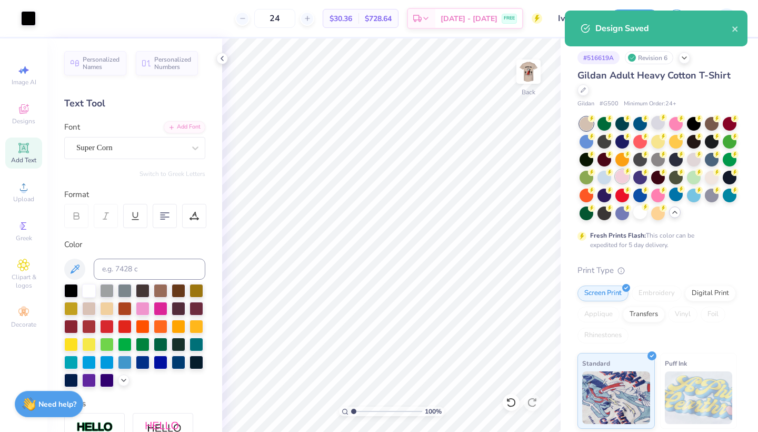
click at [624, 175] on div at bounding box center [623, 177] width 14 height 14
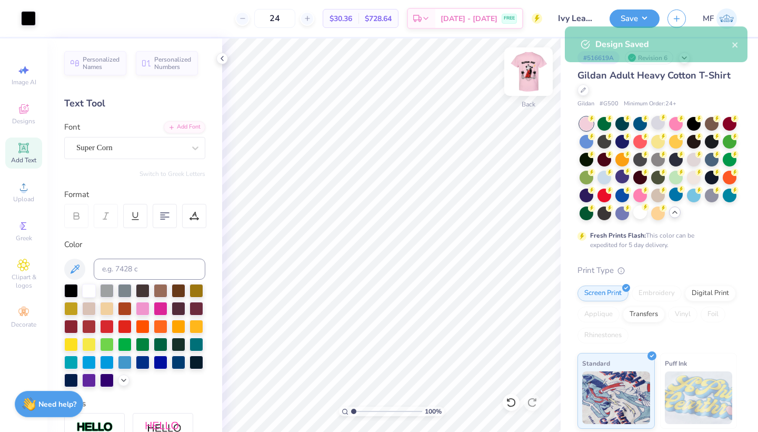
click at [534, 72] on img at bounding box center [529, 72] width 42 height 42
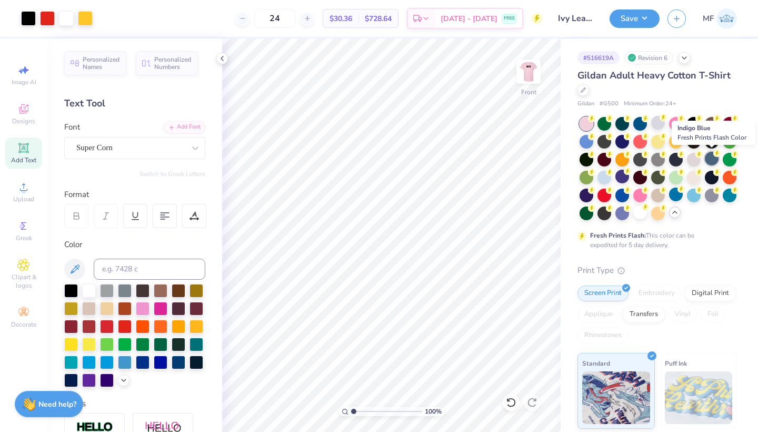
click at [711, 157] on div at bounding box center [712, 159] width 14 height 14
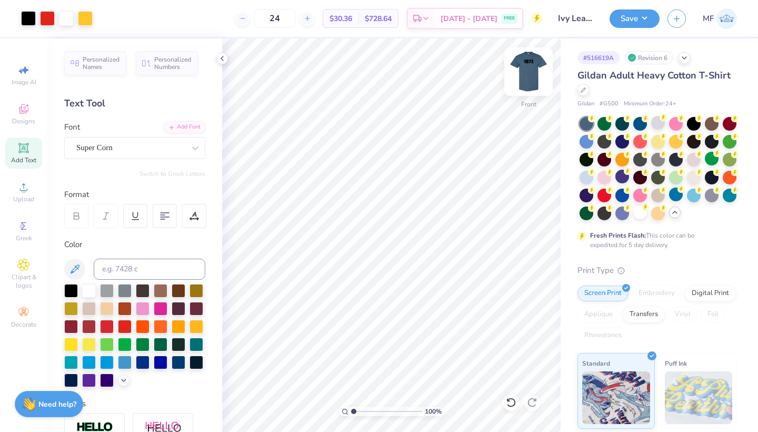
click at [523, 82] on img at bounding box center [529, 72] width 42 height 42
click at [523, 82] on img at bounding box center [528, 71] width 21 height 21
click at [587, 172] on div at bounding box center [587, 177] width 14 height 14
click at [515, 80] on img at bounding box center [529, 72] width 42 height 42
click at [530, 80] on img at bounding box center [529, 72] width 42 height 42
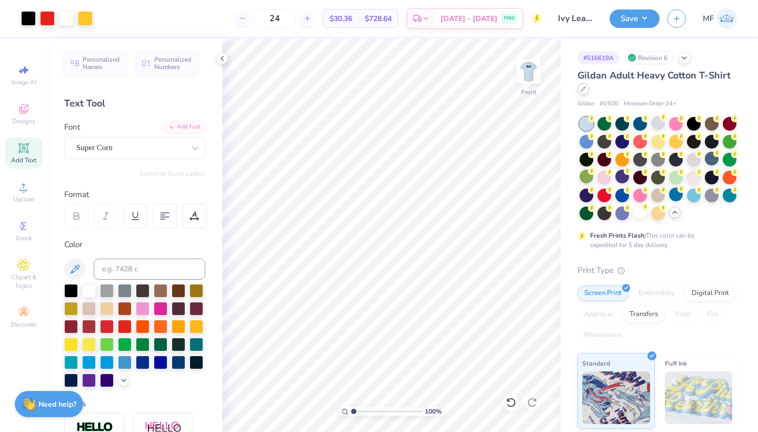
click at [583, 89] on icon at bounding box center [583, 89] width 4 height 4
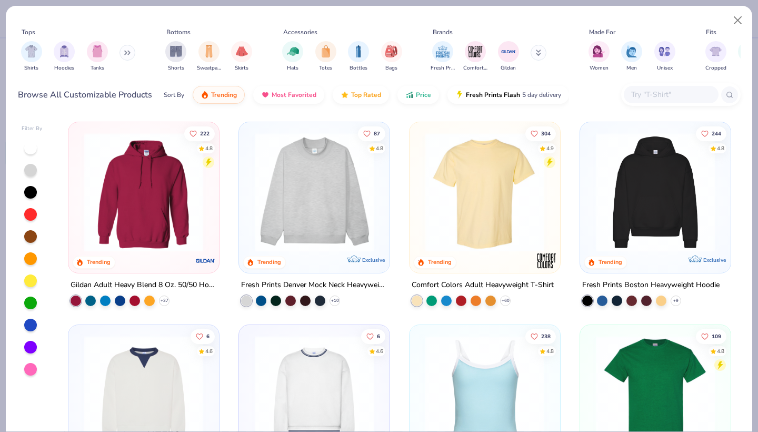
click at [182, 219] on img at bounding box center [144, 192] width 130 height 119
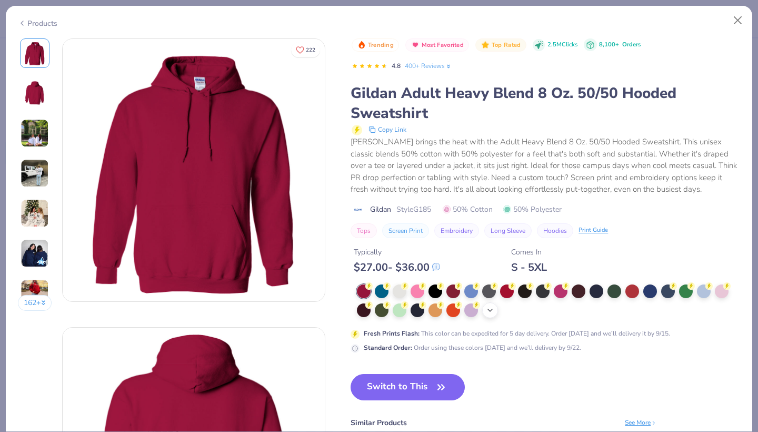
click at [489, 306] on icon at bounding box center [490, 310] width 8 height 8
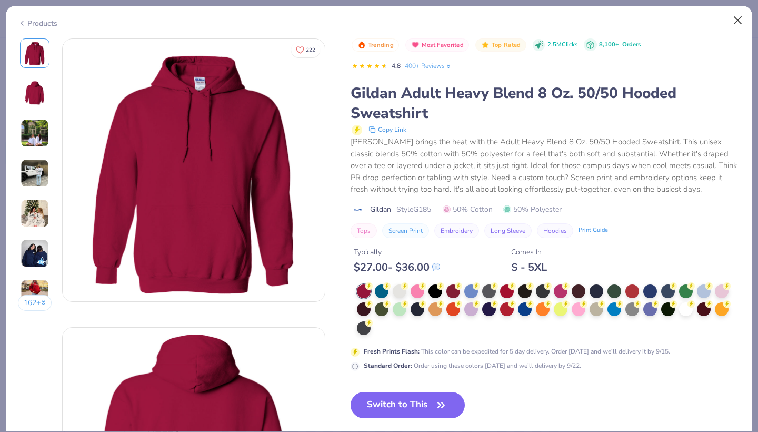
click at [738, 19] on button "Close" at bounding box center [738, 21] width 20 height 20
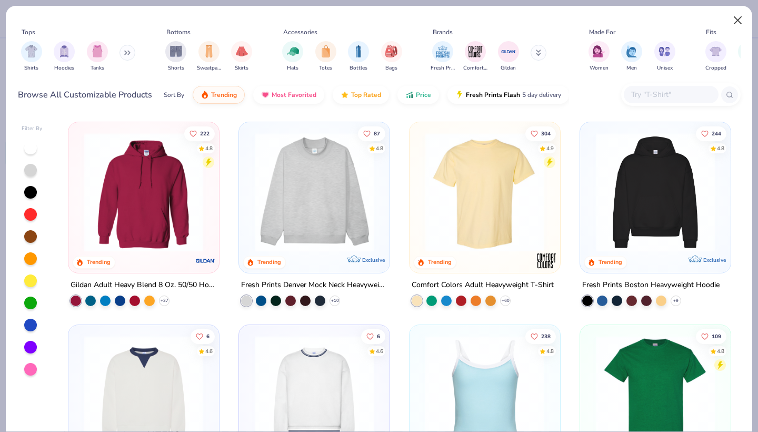
click at [737, 21] on button "Close" at bounding box center [738, 21] width 20 height 20
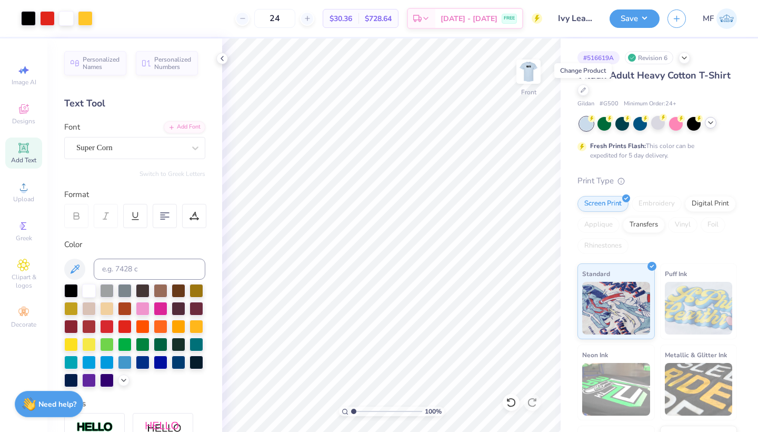
click at [712, 120] on icon at bounding box center [711, 123] width 8 height 8
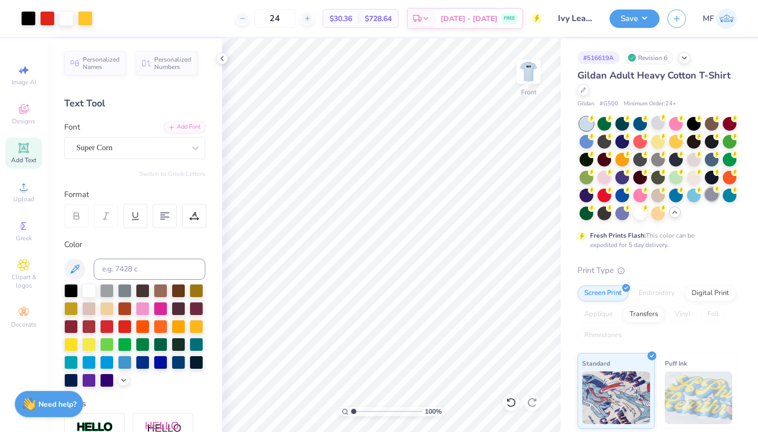
click at [714, 196] on div at bounding box center [712, 195] width 14 height 14
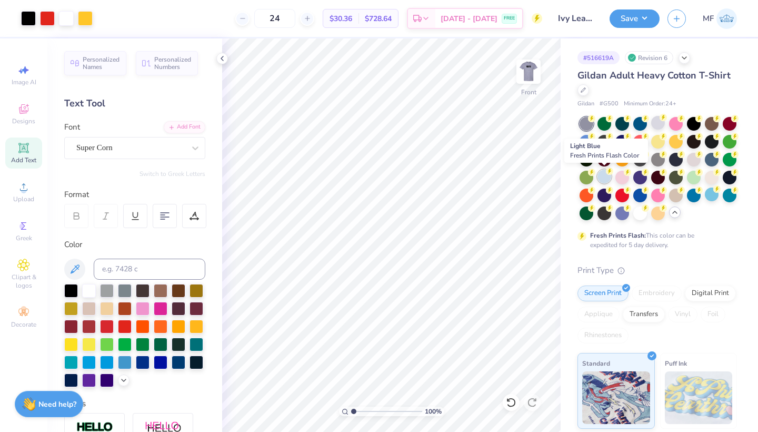
click at [607, 177] on div at bounding box center [605, 177] width 14 height 14
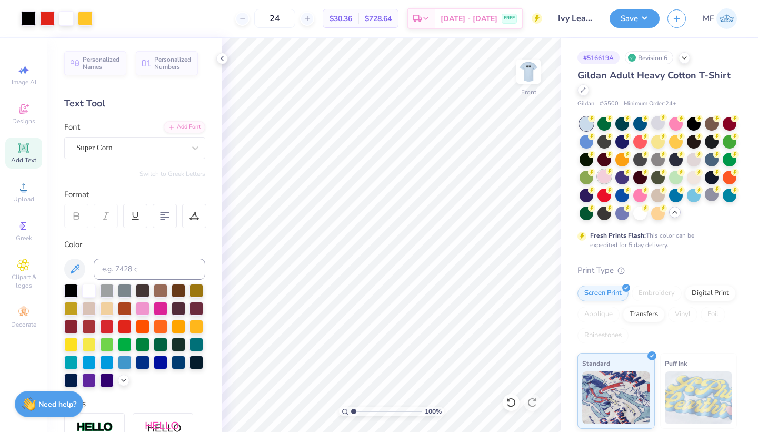
click at [605, 177] on div at bounding box center [605, 177] width 14 height 14
click at [524, 70] on img at bounding box center [529, 72] width 42 height 42
click at [528, 72] on img at bounding box center [529, 72] width 42 height 42
click at [727, 123] on div at bounding box center [730, 123] width 14 height 14
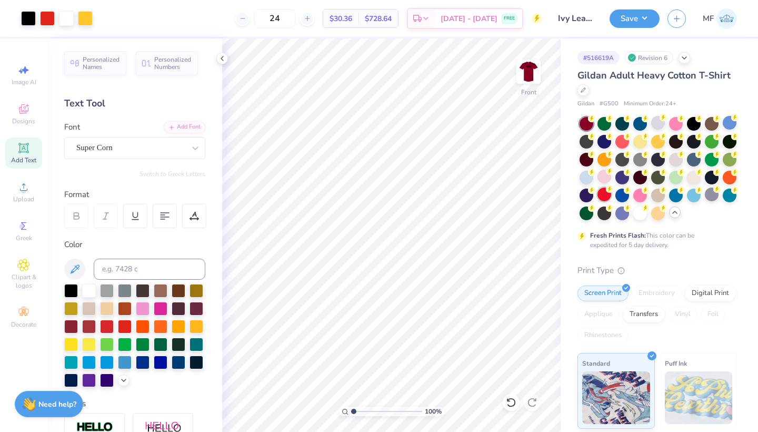
click at [599, 194] on div at bounding box center [605, 195] width 14 height 14
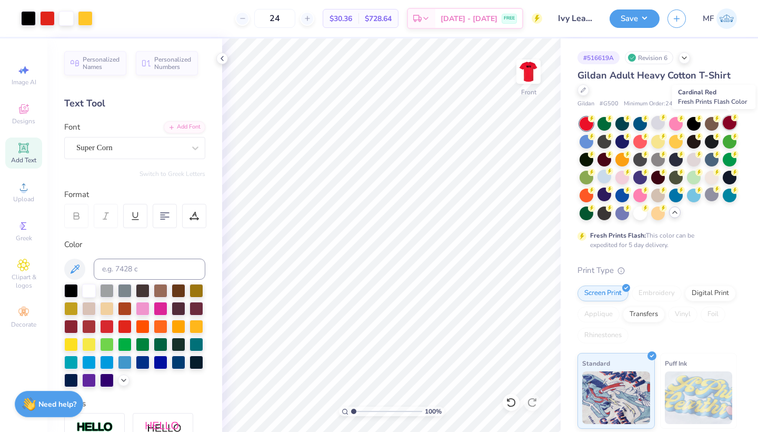
click at [732, 123] on div at bounding box center [730, 123] width 14 height 14
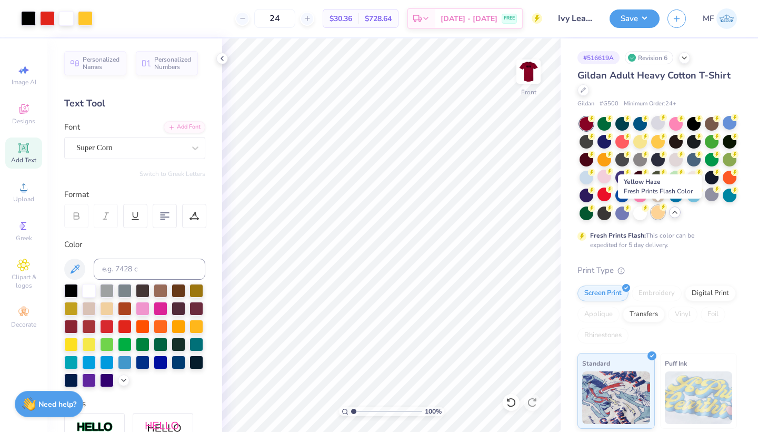
click at [657, 208] on div at bounding box center [659, 212] width 14 height 14
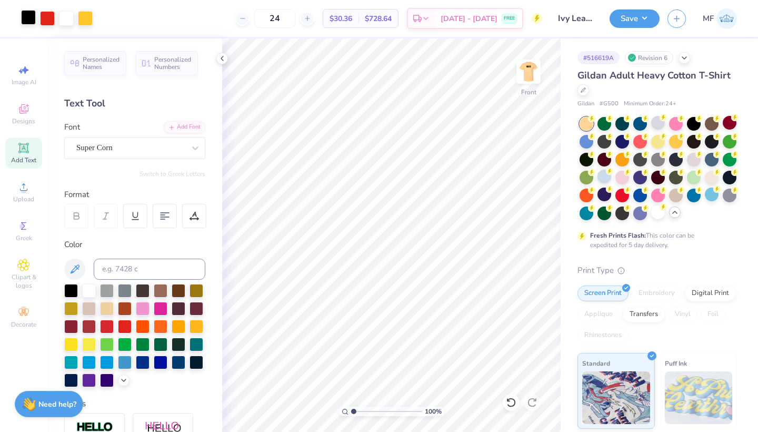
click at [26, 17] on div at bounding box center [28, 17] width 15 height 15
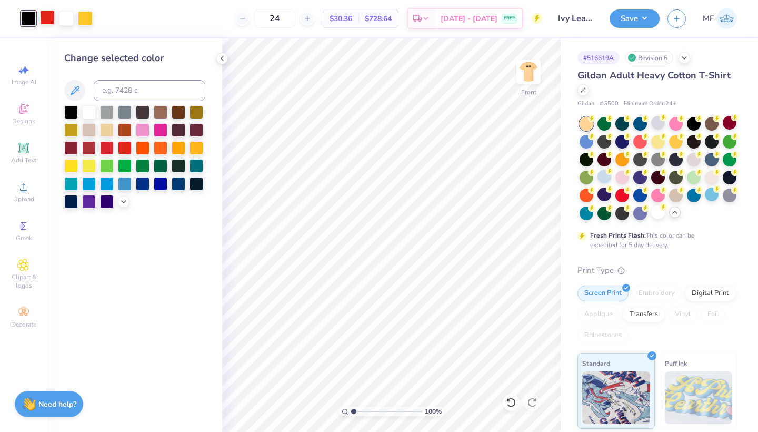
click at [47, 16] on div at bounding box center [47, 17] width 15 height 15
click at [71, 110] on div at bounding box center [71, 111] width 14 height 14
click at [45, 16] on div at bounding box center [47, 17] width 15 height 15
click at [68, 19] on div at bounding box center [66, 17] width 15 height 15
click at [68, 111] on div at bounding box center [71, 111] width 14 height 14
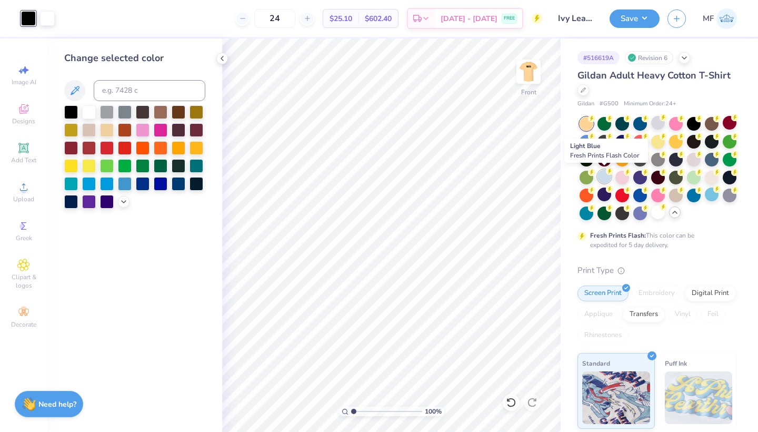
click at [604, 173] on div at bounding box center [605, 177] width 14 height 14
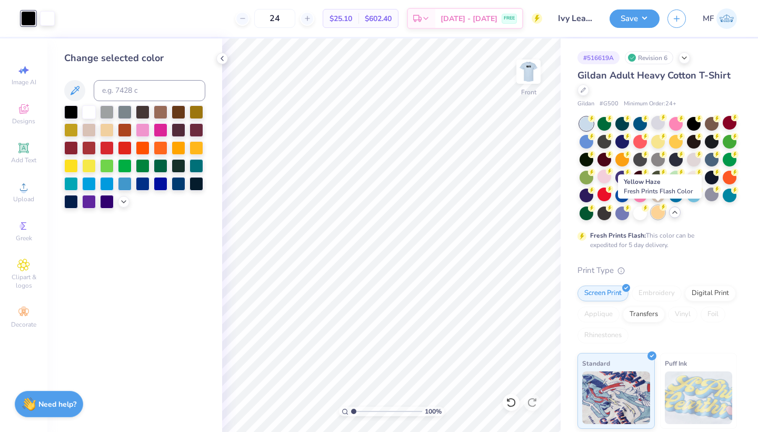
click at [654, 215] on div at bounding box center [659, 212] width 14 height 14
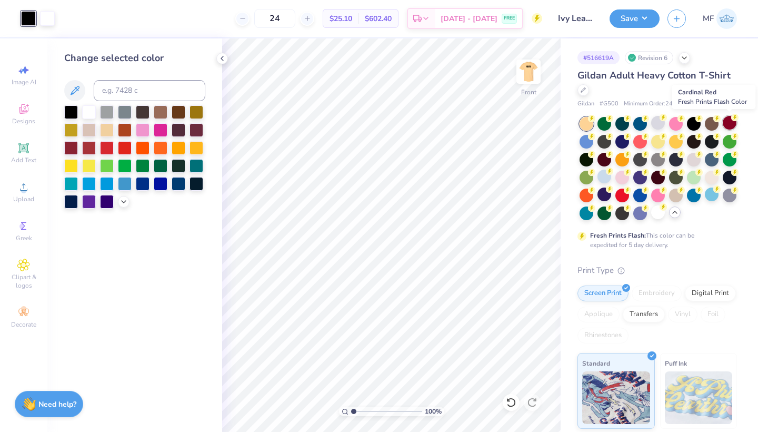
click at [729, 119] on div at bounding box center [730, 123] width 14 height 14
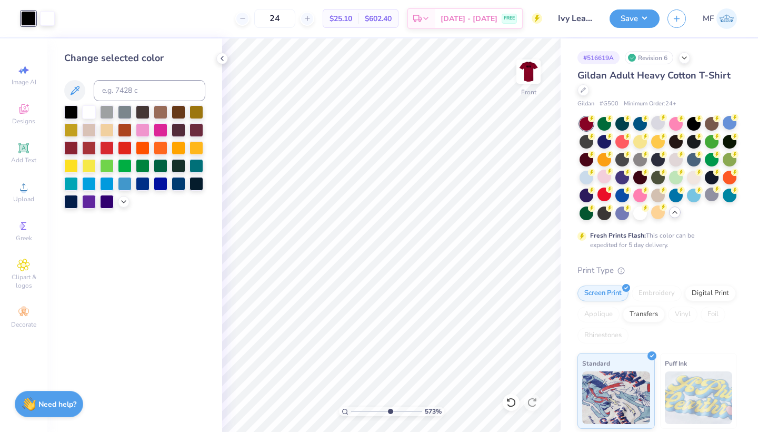
drag, startPoint x: 353, startPoint y: 411, endPoint x: 390, endPoint y: 415, distance: 36.5
click at [390, 415] on input "range" at bounding box center [386, 411] width 71 height 9
drag, startPoint x: 389, startPoint y: 412, endPoint x: 349, endPoint y: 401, distance: 41.5
type input "1"
click at [349, 401] on div "100 %" at bounding box center [391, 234] width 393 height 393
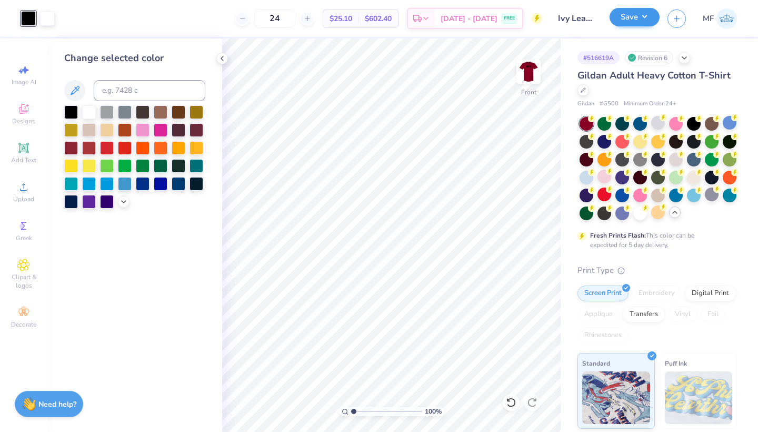
click at [627, 19] on button "Save" at bounding box center [635, 17] width 50 height 18
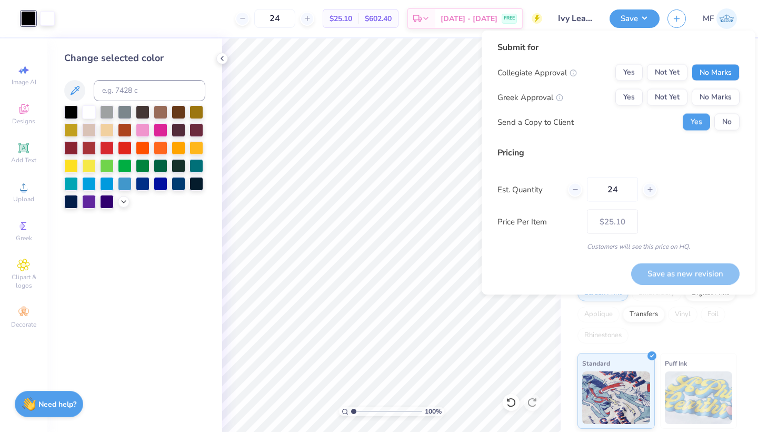
click at [728, 77] on button "No Marks" at bounding box center [716, 72] width 48 height 17
click at [624, 93] on button "Yes" at bounding box center [629, 97] width 27 height 17
click at [665, 278] on button "Save as new revision" at bounding box center [686, 274] width 109 height 22
type input "$25.10"
